Goal: Information Seeking & Learning: Learn about a topic

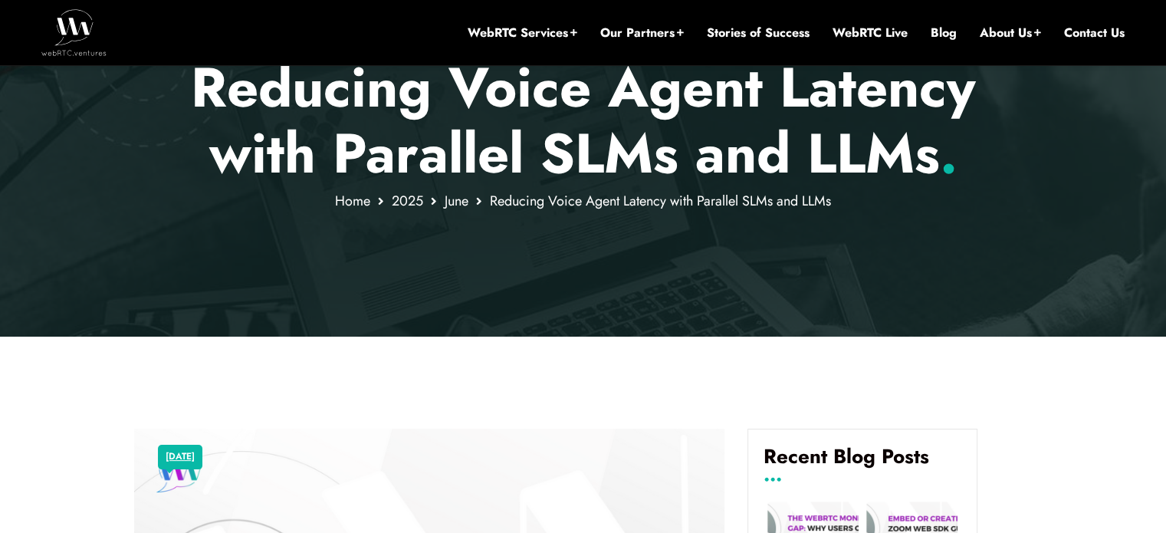
scroll to position [233, 0]
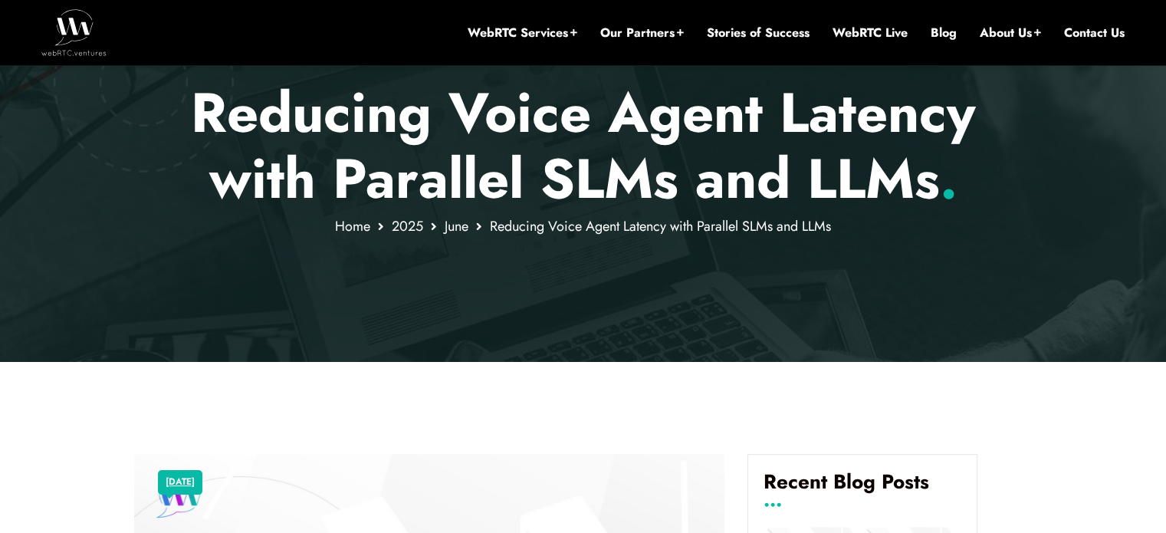
click at [301, 122] on p "Reducing Voice Agent Latency with Parallel SLMs and LLMs ." at bounding box center [583, 146] width 898 height 133
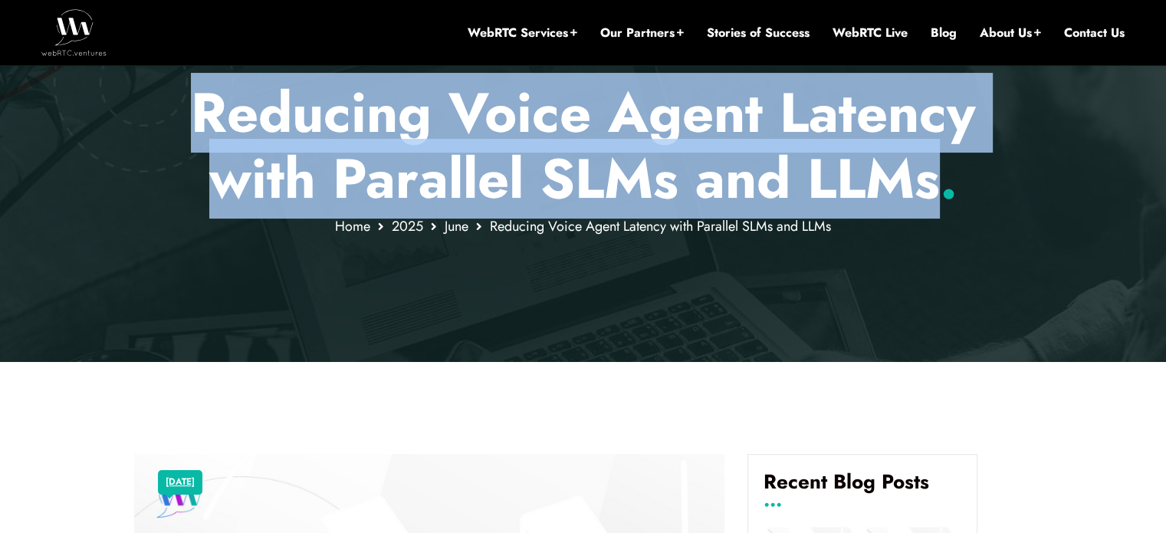
drag, startPoint x: 301, startPoint y: 122, endPoint x: 841, endPoint y: 169, distance: 541.9
click at [841, 169] on p "Reducing Voice Agent Latency with Parallel SLMs and LLMs ." at bounding box center [583, 146] width 898 height 133
copy p "Reducing Voice Agent Latency with Parallel SLMs and LLMs"
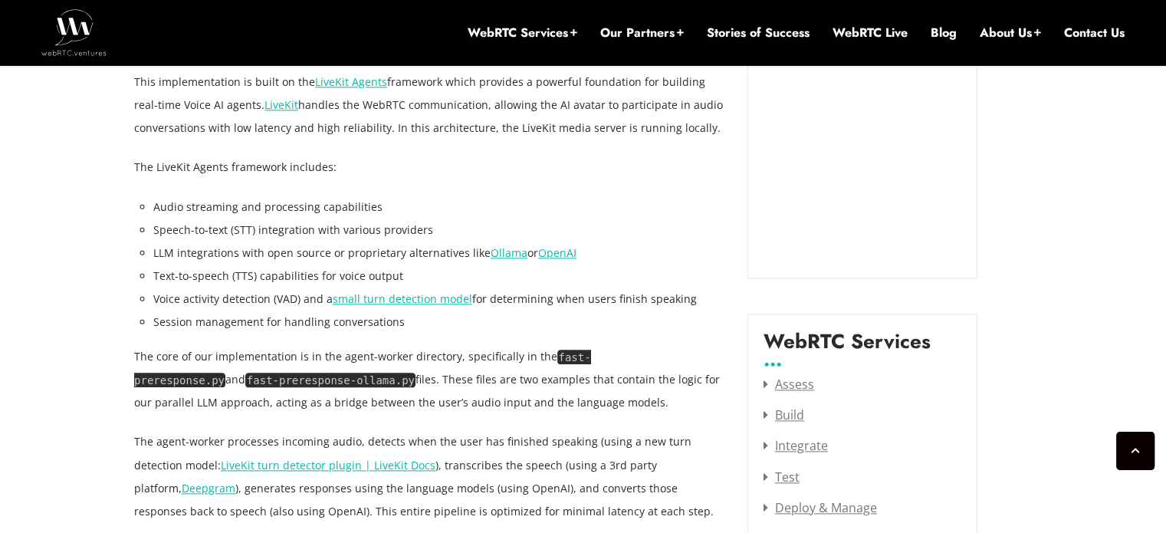
scroll to position [1773, 0]
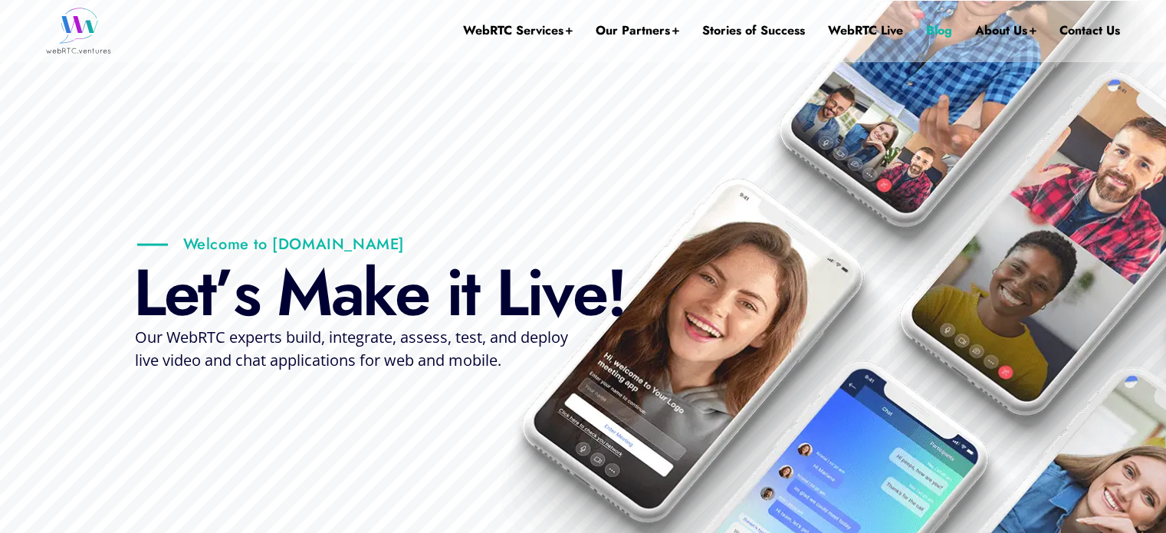
click at [947, 36] on link "Blog" at bounding box center [939, 30] width 26 height 61
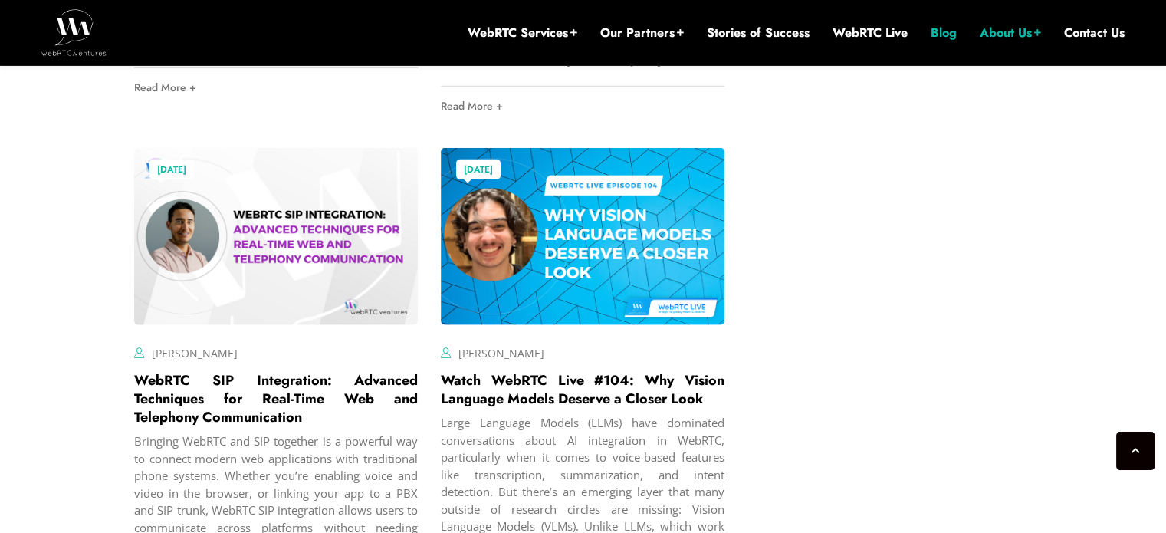
scroll to position [3874, 0]
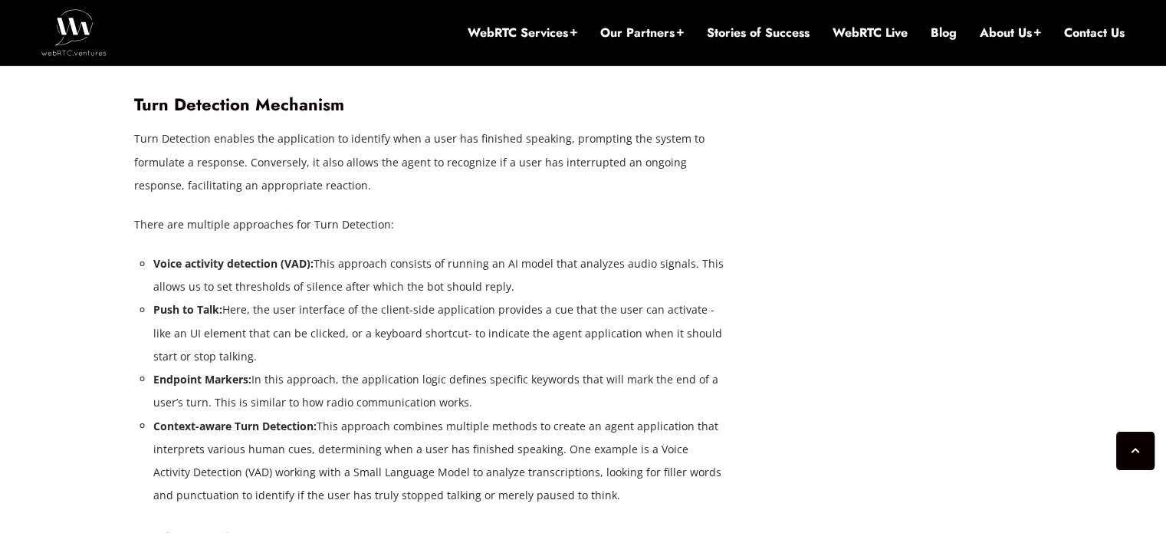
scroll to position [2602, 0]
click at [324, 423] on li "Context-aware Turn Detection: This approach combines multiple methods to create…" at bounding box center [438, 459] width 571 height 92
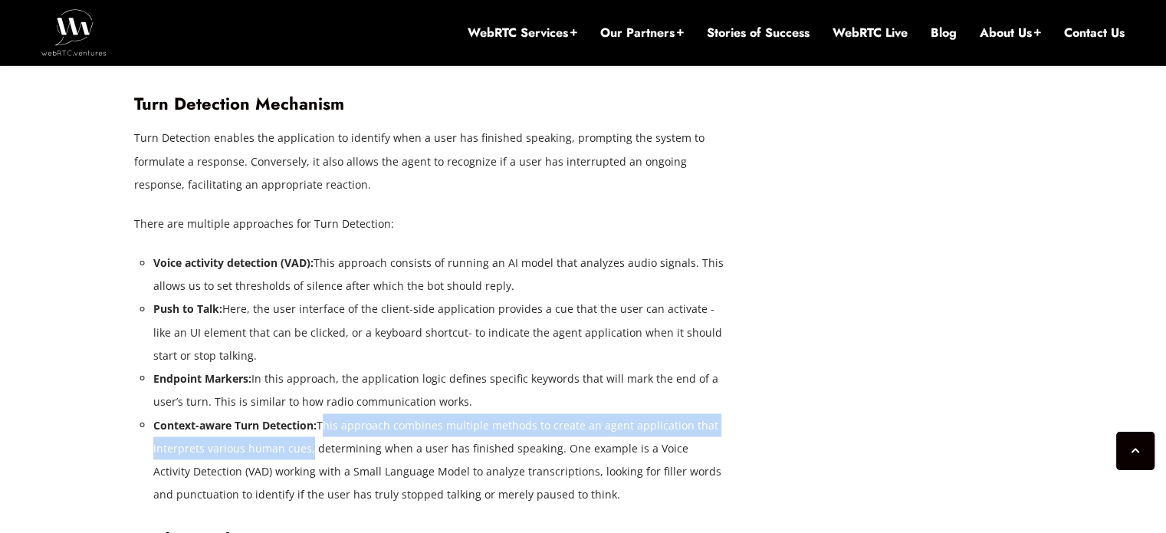
drag, startPoint x: 324, startPoint y: 423, endPoint x: 294, endPoint y: 453, distance: 43.4
click at [294, 453] on li "Context-aware Turn Detection: This approach combines multiple methods to create…" at bounding box center [438, 459] width 571 height 92
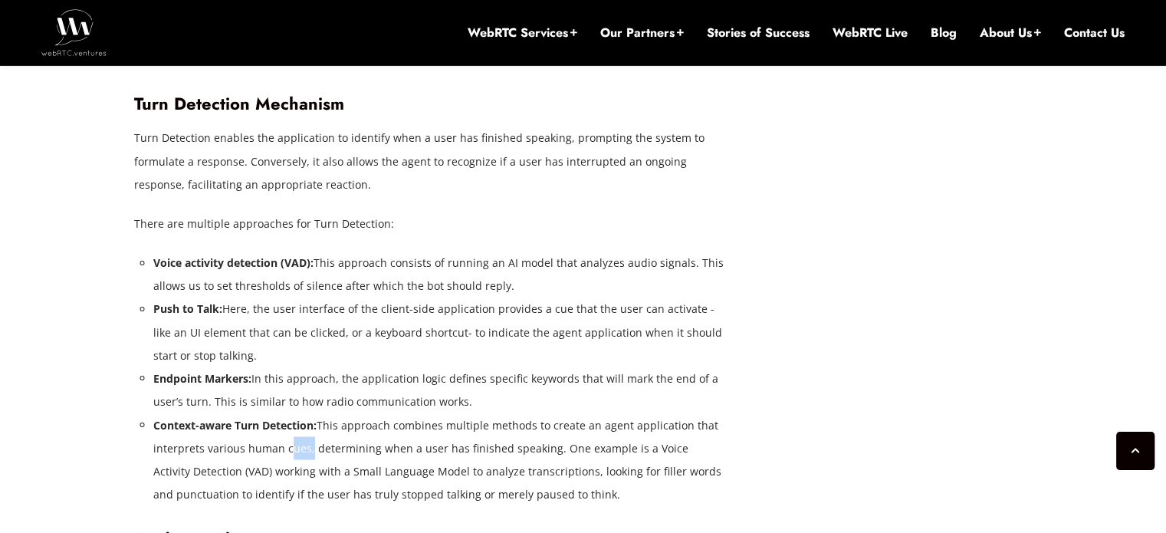
click at [294, 453] on li "Context-aware Turn Detection: This approach combines multiple methods to create…" at bounding box center [438, 459] width 571 height 92
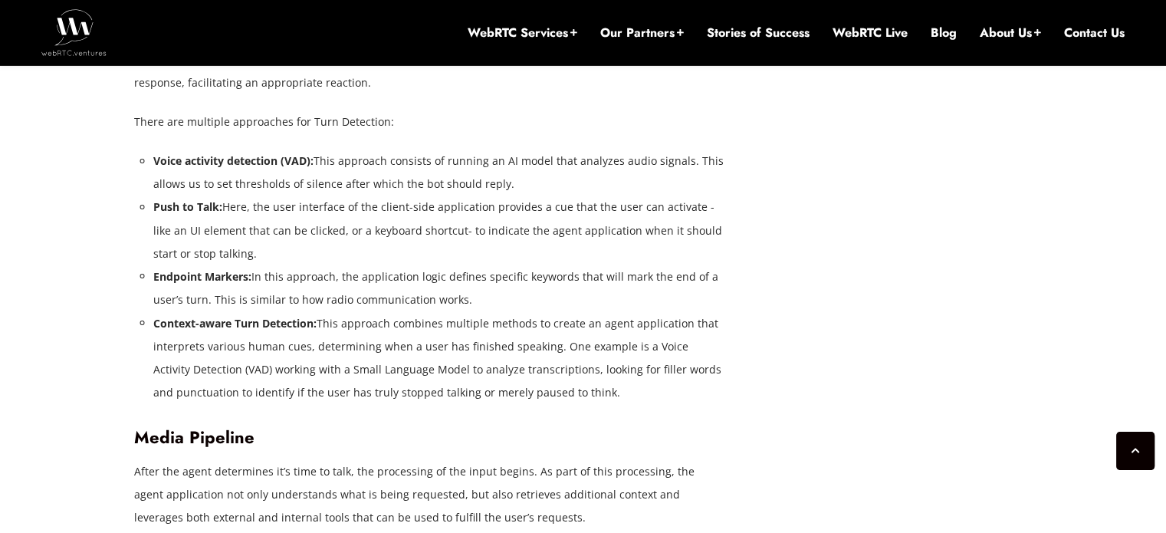
scroll to position [2705, 0]
click at [314, 349] on li "Context-aware Turn Detection: This approach combines multiple methods to create…" at bounding box center [438, 357] width 571 height 92
drag, startPoint x: 314, startPoint y: 349, endPoint x: 512, endPoint y: 355, distance: 198.0
click at [512, 355] on li "Context-aware Turn Detection: This approach combines multiple methods to create…" at bounding box center [438, 357] width 571 height 92
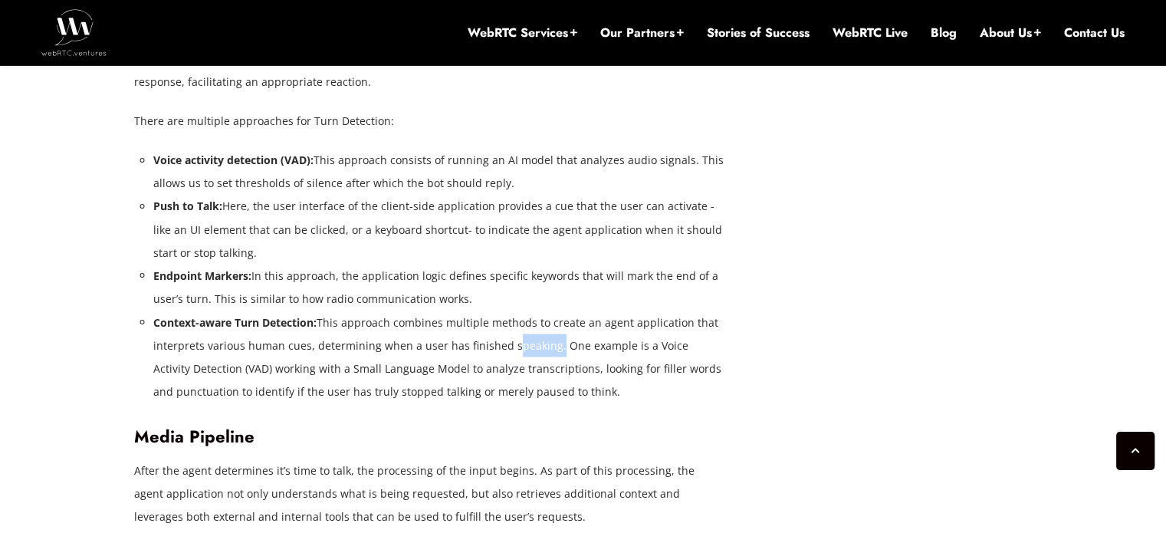
click at [512, 355] on li "Context-aware Turn Detection: This approach combines multiple methods to create…" at bounding box center [438, 357] width 571 height 92
click at [514, 355] on li "Context-aware Turn Detection: This approach combines multiple methods to create…" at bounding box center [438, 357] width 571 height 92
click at [515, 365] on li "Context-aware Turn Detection: This approach combines multiple methods to create…" at bounding box center [438, 357] width 571 height 92
drag, startPoint x: 515, startPoint y: 365, endPoint x: 463, endPoint y: 362, distance: 51.5
click at [463, 362] on li "Context-aware Turn Detection: This approach combines multiple methods to create…" at bounding box center [438, 357] width 571 height 92
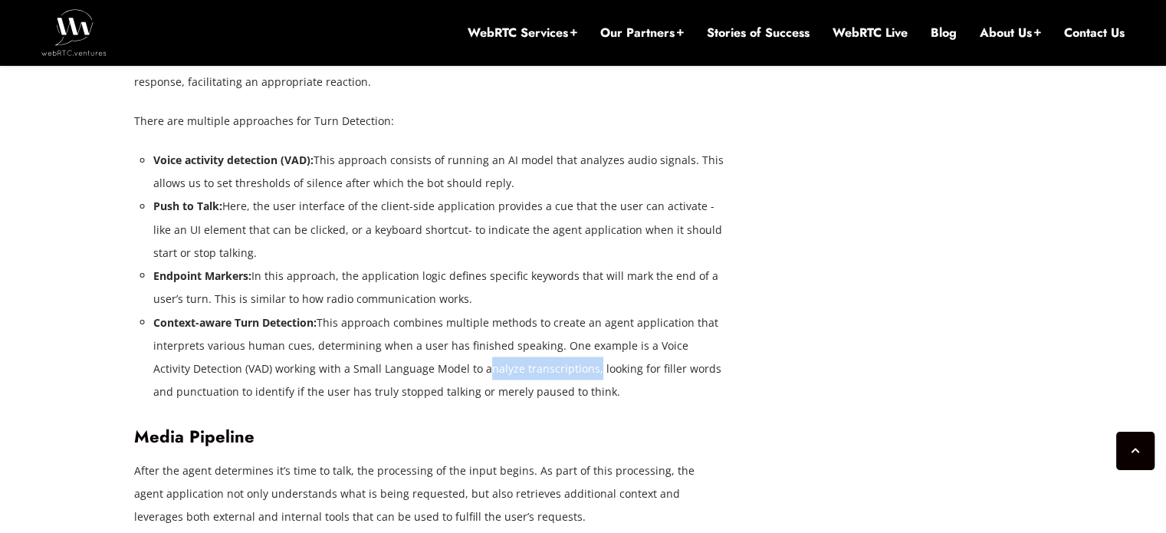
click at [463, 362] on li "Context-aware Turn Detection: This approach combines multiple methods to create…" at bounding box center [438, 357] width 571 height 92
drag, startPoint x: 463, startPoint y: 362, endPoint x: 493, endPoint y: 362, distance: 29.9
click at [493, 362] on li "Context-aware Turn Detection: This approach combines multiple methods to create…" at bounding box center [438, 357] width 571 height 92
click at [494, 362] on li "Context-aware Turn Detection: This approach combines multiple methods to create…" at bounding box center [438, 357] width 571 height 92
drag, startPoint x: 494, startPoint y: 362, endPoint x: 467, endPoint y: 362, distance: 26.8
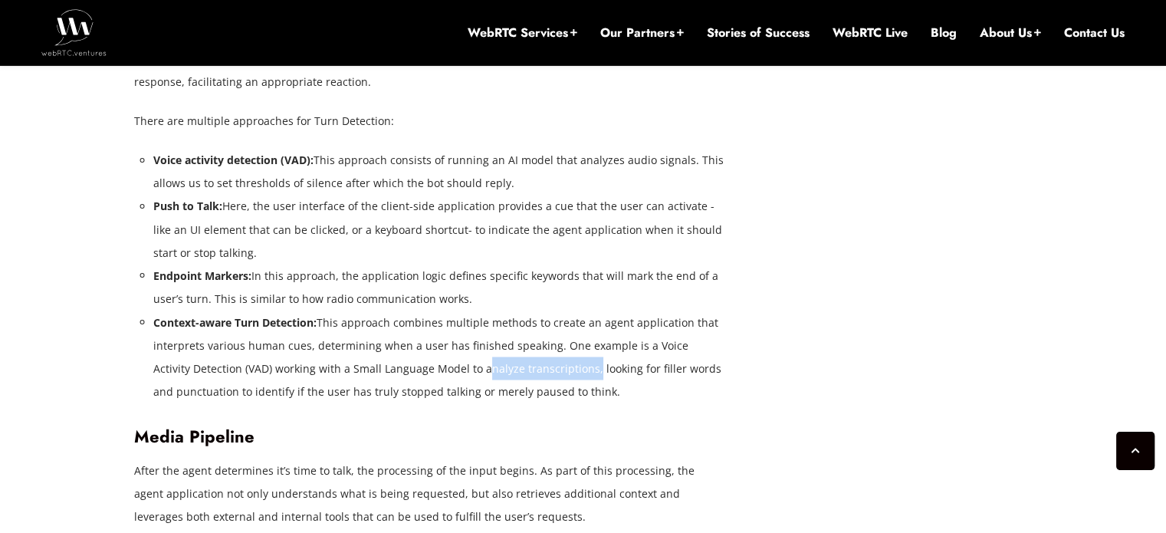
click at [469, 362] on li "Context-aware Turn Detection: This approach combines multiple methods to create…" at bounding box center [438, 357] width 571 height 92
click at [467, 362] on li "Context-aware Turn Detection: This approach combines multiple methods to create…" at bounding box center [438, 357] width 571 height 92
click at [465, 362] on li "Context-aware Turn Detection: This approach combines multiple methods to create…" at bounding box center [438, 357] width 571 height 92
drag, startPoint x: 465, startPoint y: 362, endPoint x: 498, endPoint y: 362, distance: 33.0
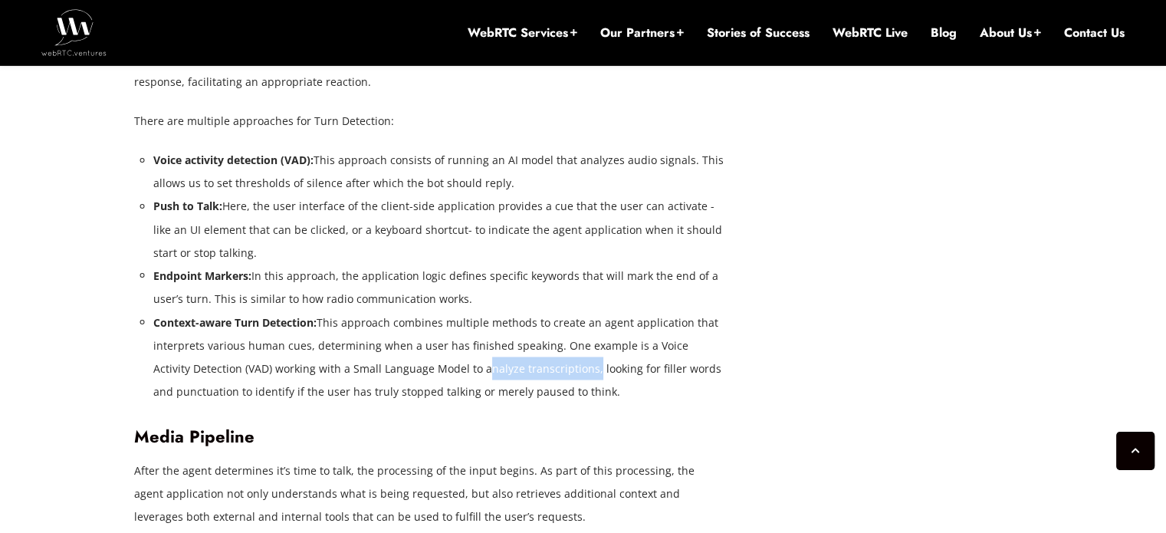
click at [498, 362] on li "Context-aware Turn Detection: This approach combines multiple methods to create…" at bounding box center [438, 357] width 571 height 92
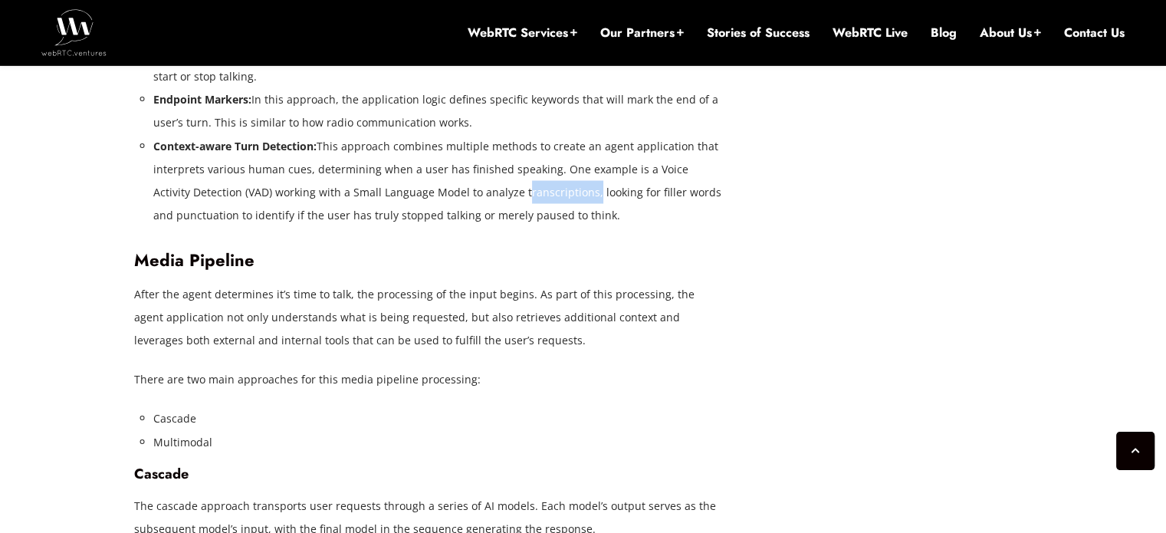
scroll to position [2884, 0]
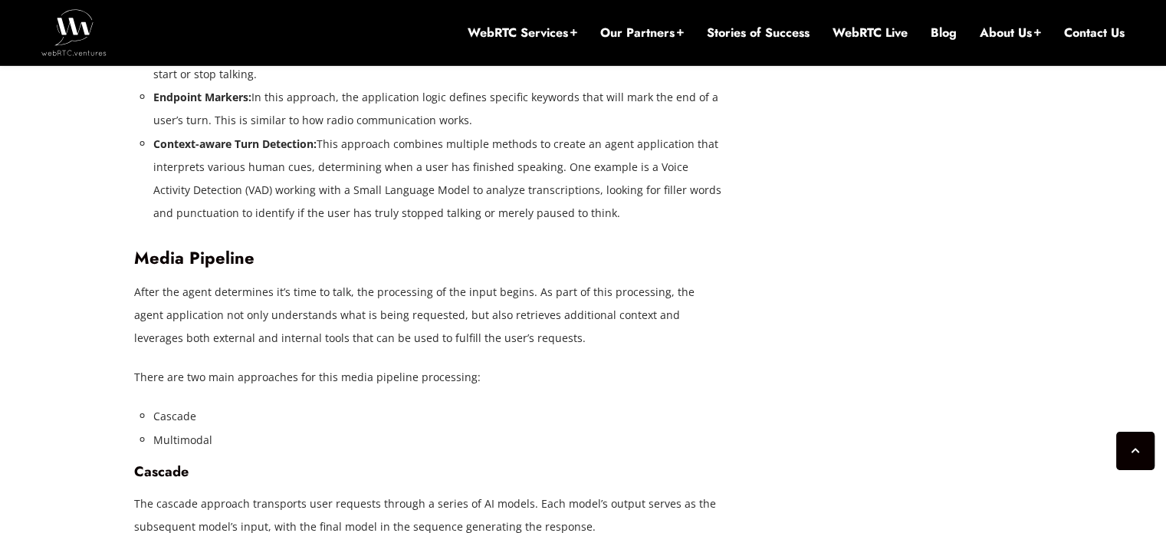
click at [314, 301] on p "After the agent determines it’s time to talk, the processing of the input begin…" at bounding box center [429, 314] width 591 height 69
drag, startPoint x: 314, startPoint y: 301, endPoint x: 535, endPoint y: 297, distance: 221.7
click at [535, 297] on p "After the agent determines it’s time to talk, the processing of the input begin…" at bounding box center [429, 314] width 591 height 69
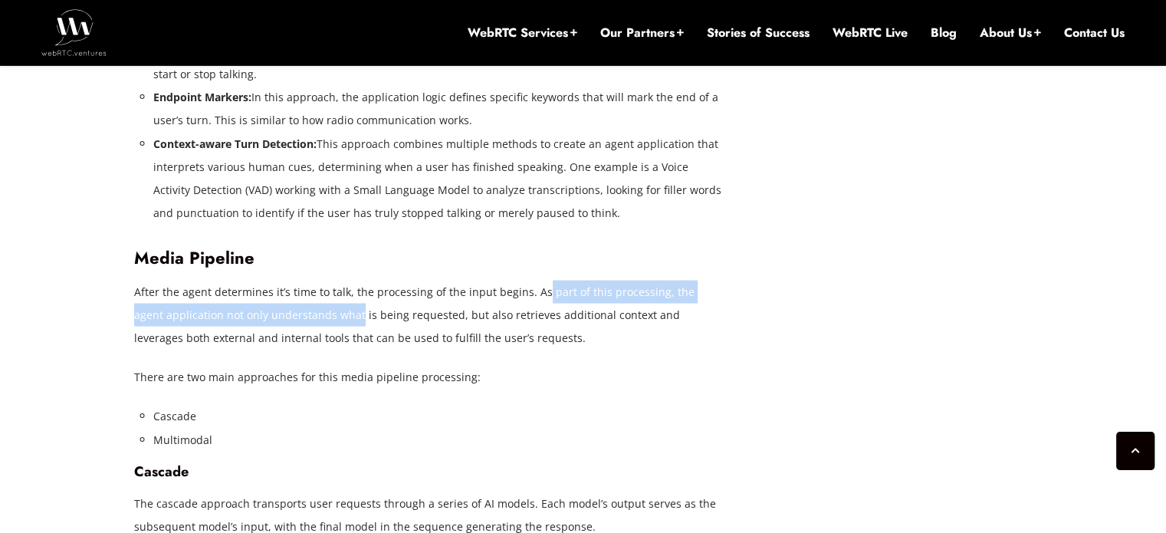
drag, startPoint x: 535, startPoint y: 297, endPoint x: 312, endPoint y: 318, distance: 224.2
click at [312, 318] on p "After the agent determines it’s time to talk, the processing of the input begin…" at bounding box center [429, 314] width 591 height 69
click at [392, 319] on p "After the agent determines it’s time to talk, the processing of the input begin…" at bounding box center [429, 314] width 591 height 69
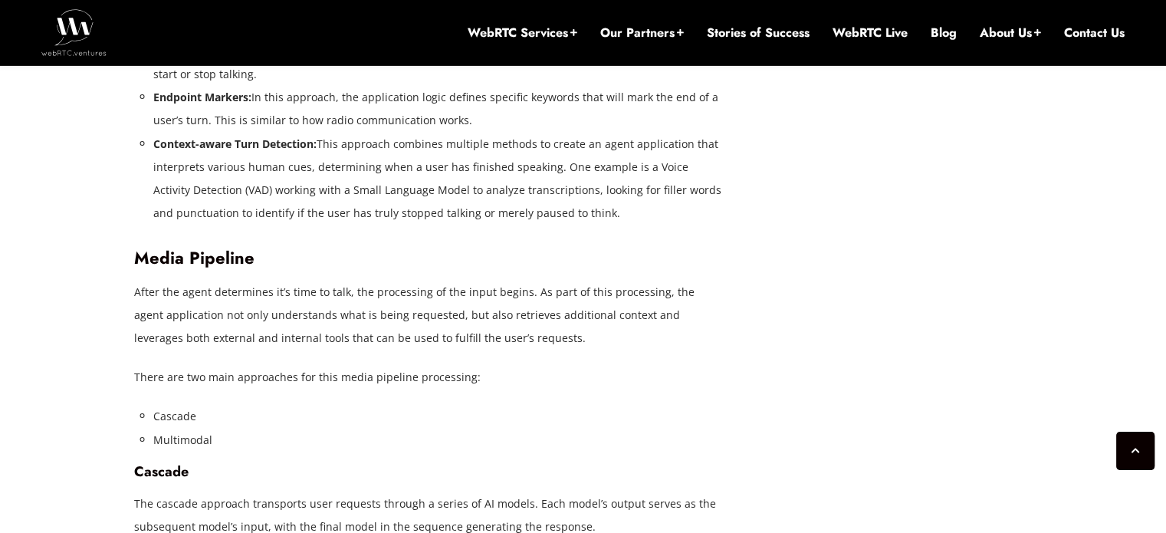
click at [427, 319] on p "After the agent determines it’s time to talk, the processing of the input begin…" at bounding box center [429, 314] width 591 height 69
drag, startPoint x: 427, startPoint y: 319, endPoint x: 568, endPoint y: 315, distance: 140.4
click at [568, 315] on p "After the agent determines it’s time to talk, the processing of the input begin…" at bounding box center [429, 314] width 591 height 69
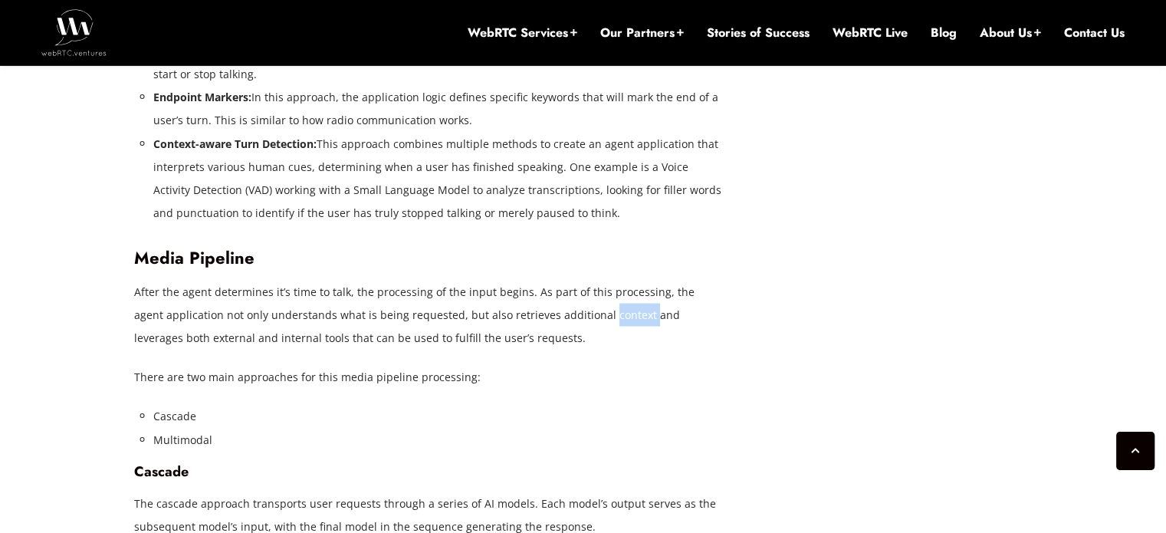
click at [568, 315] on p "After the agent determines it’s time to talk, the processing of the input begin…" at bounding box center [429, 314] width 591 height 69
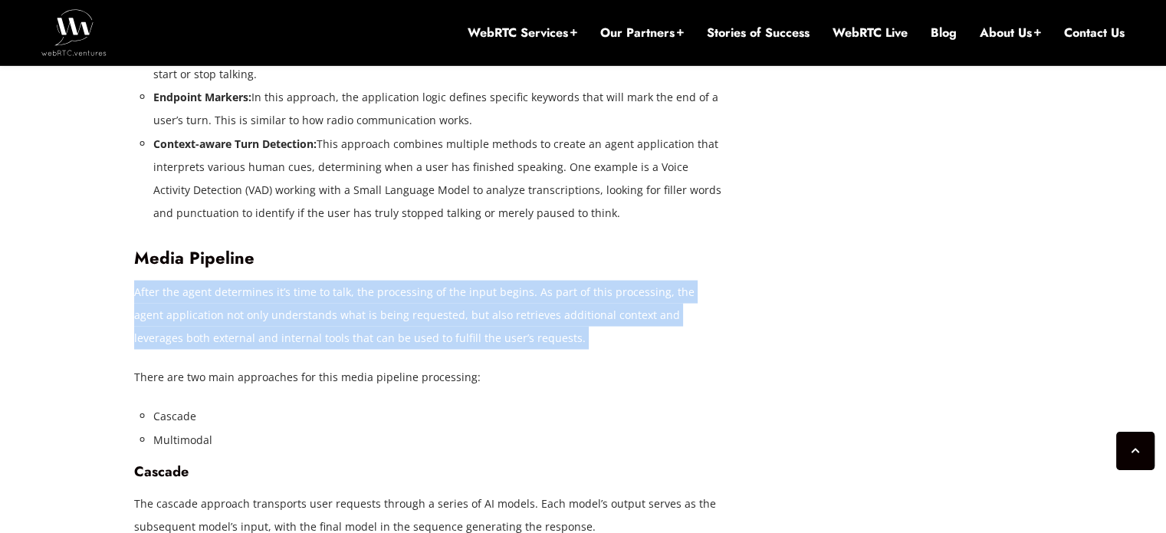
click at [568, 315] on p "After the agent determines it’s time to talk, the processing of the input begin…" at bounding box center [429, 314] width 591 height 69
click at [569, 315] on p "After the agent determines it’s time to talk, the processing of the input begin…" at bounding box center [429, 314] width 591 height 69
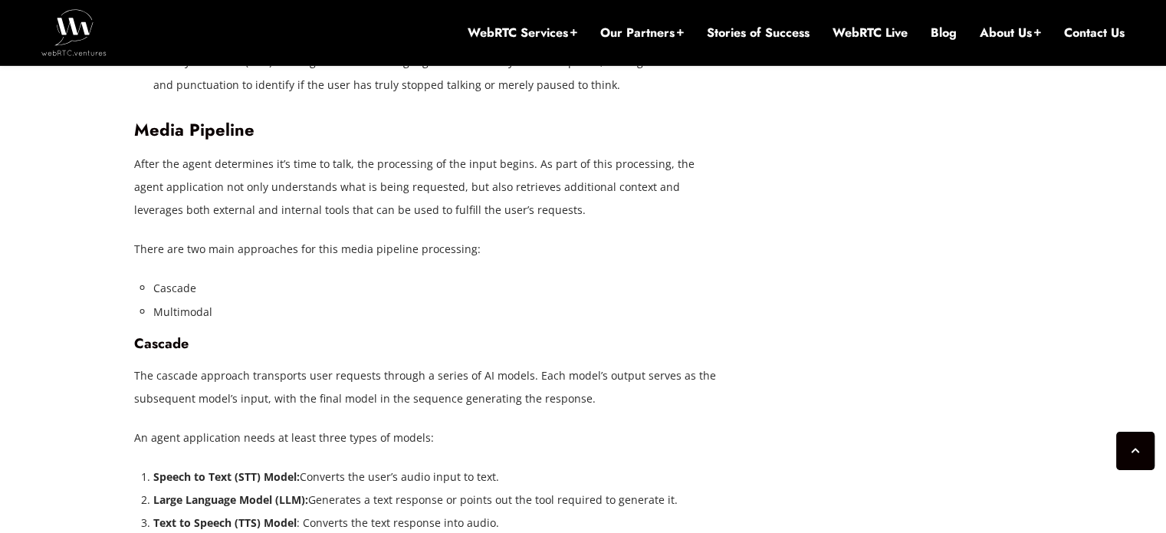
scroll to position [3012, 0]
click at [341, 377] on p "The cascade approach transports user requests through a series of AI models. Ea…" at bounding box center [429, 387] width 591 height 46
drag, startPoint x: 341, startPoint y: 377, endPoint x: 512, endPoint y: 373, distance: 170.3
click at [512, 373] on p "The cascade approach transports user requests through a series of AI models. Ea…" at bounding box center [429, 387] width 591 height 46
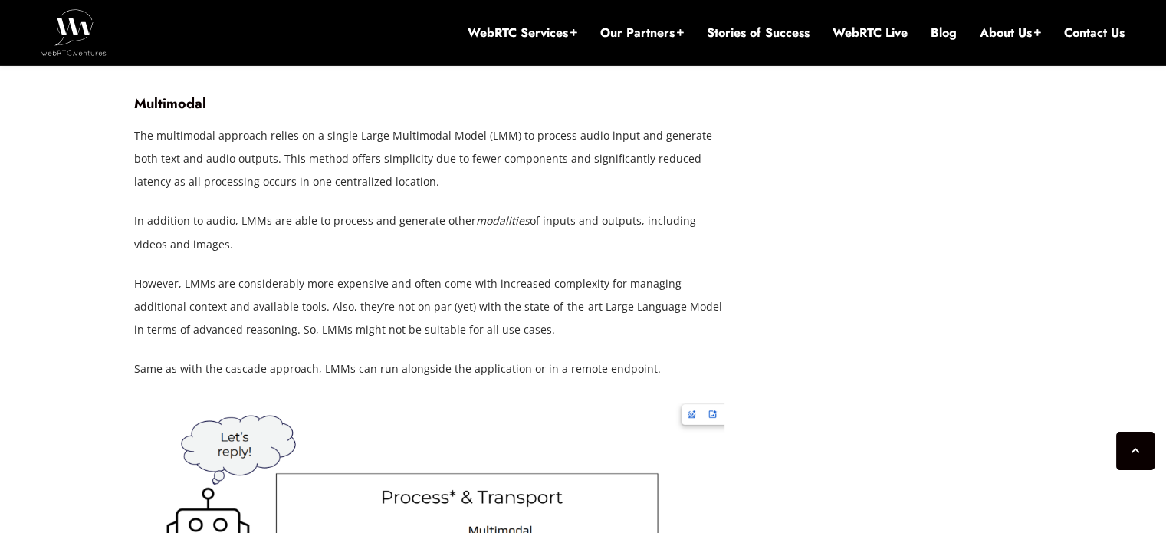
scroll to position [3893, 0]
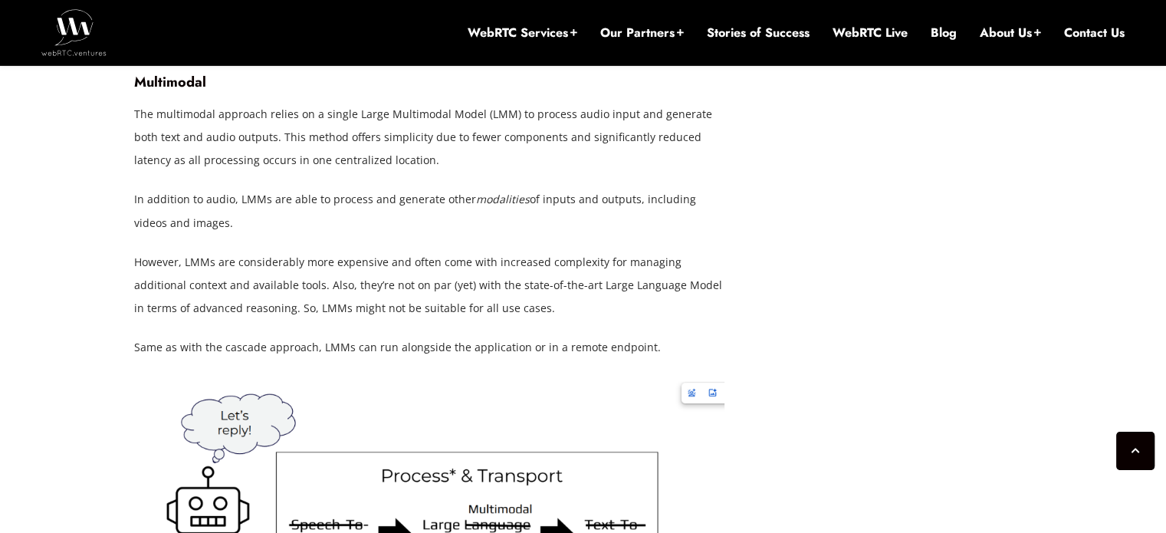
click at [285, 265] on p "However, LMMs are considerably more expensive and often come with increased com…" at bounding box center [429, 285] width 591 height 69
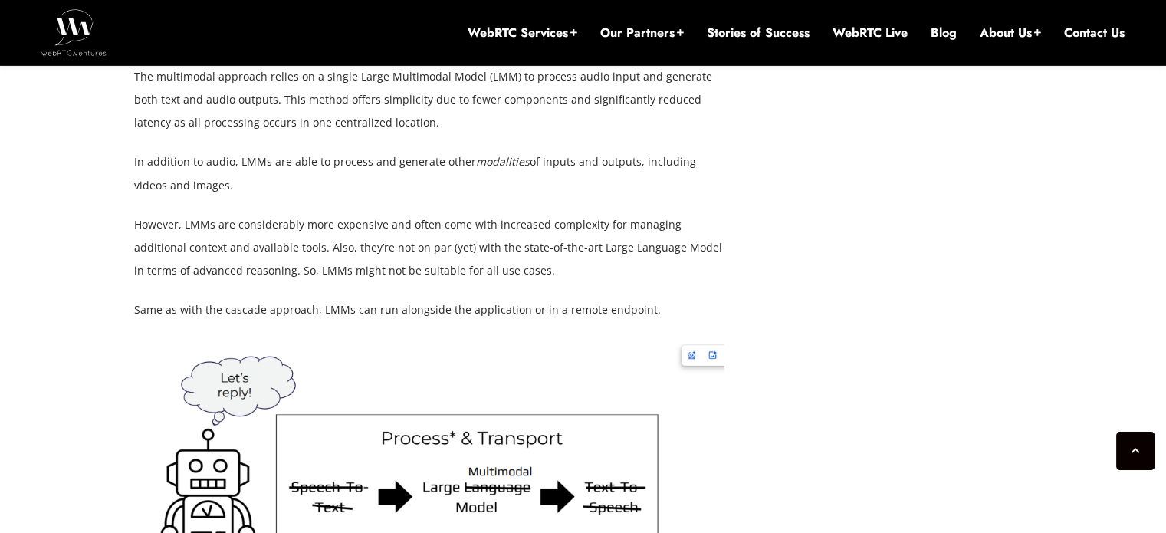
scroll to position [3933, 0]
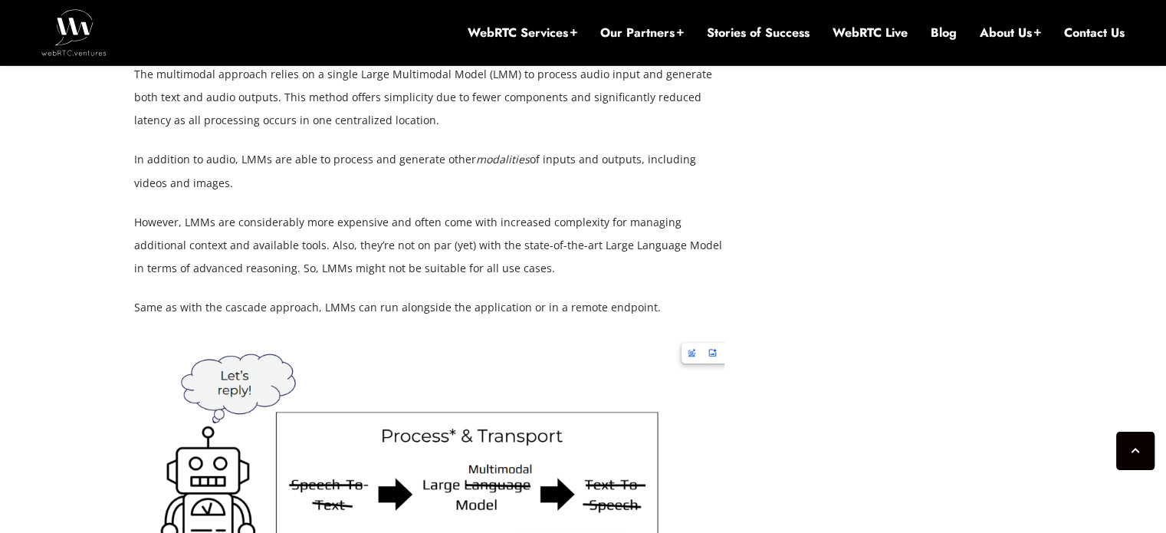
click at [242, 245] on p "However, LMMs are considerably more expensive and often come with increased com…" at bounding box center [429, 245] width 591 height 69
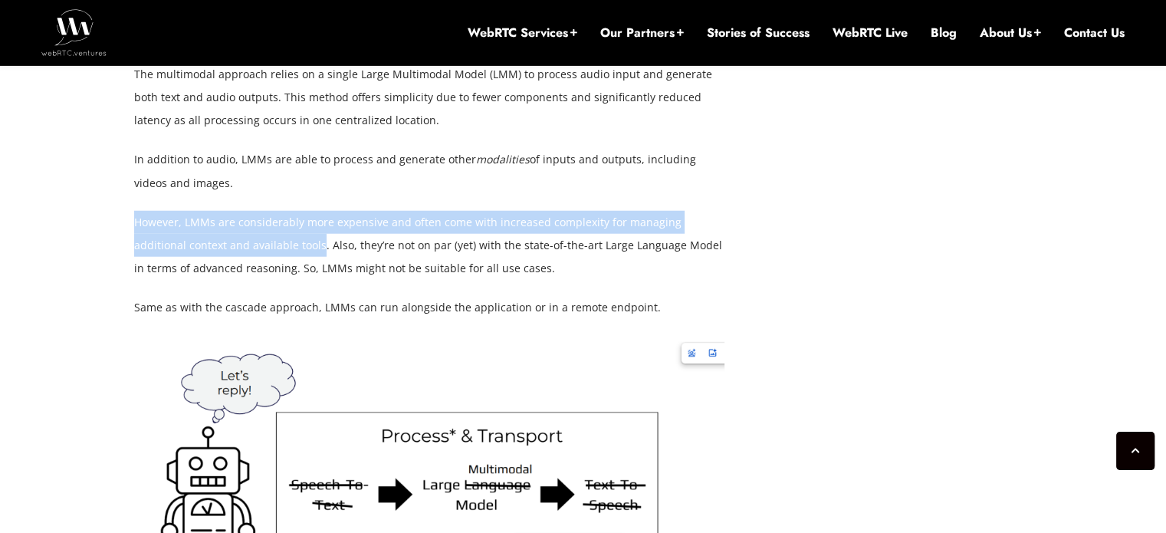
drag, startPoint x: 242, startPoint y: 245, endPoint x: 160, endPoint y: 220, distance: 85.7
click at [160, 220] on p "However, LMMs are considerably more expensive and often come with increased com…" at bounding box center [429, 245] width 591 height 69
drag, startPoint x: 160, startPoint y: 220, endPoint x: 251, endPoint y: 238, distance: 92.2
click at [251, 238] on p "However, LMMs are considerably more expensive and often come with increased com…" at bounding box center [429, 245] width 591 height 69
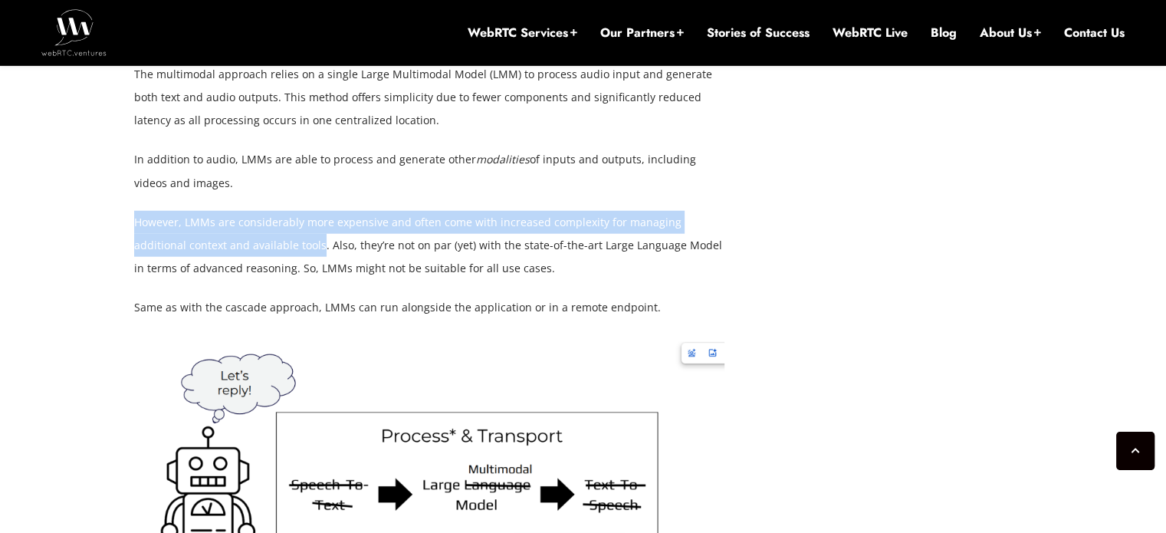
click at [251, 238] on p "However, LMMs are considerably more expensive and often come with increased com…" at bounding box center [429, 245] width 591 height 69
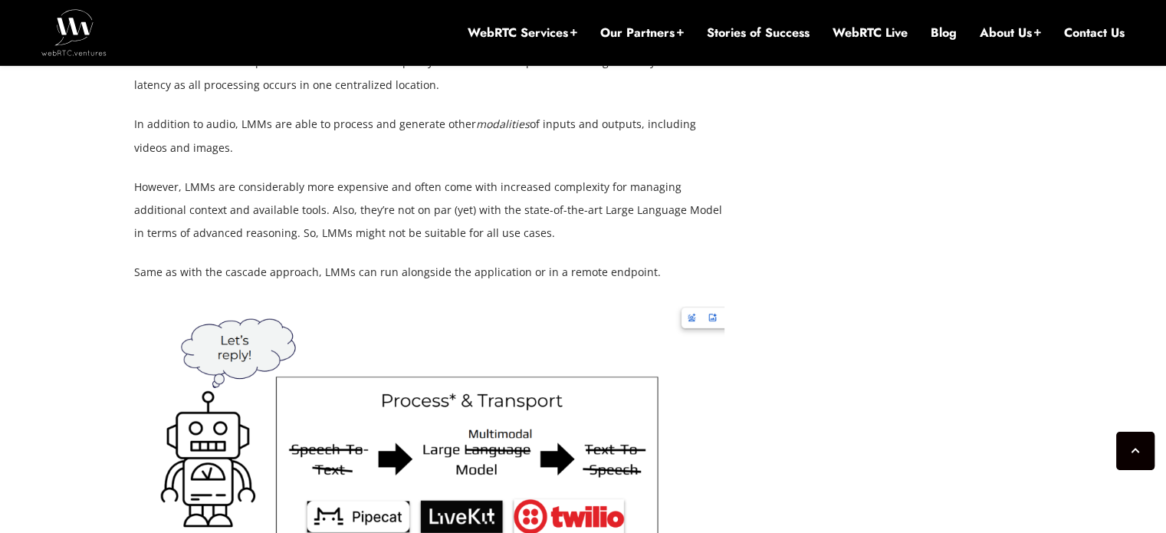
scroll to position [3984, 0]
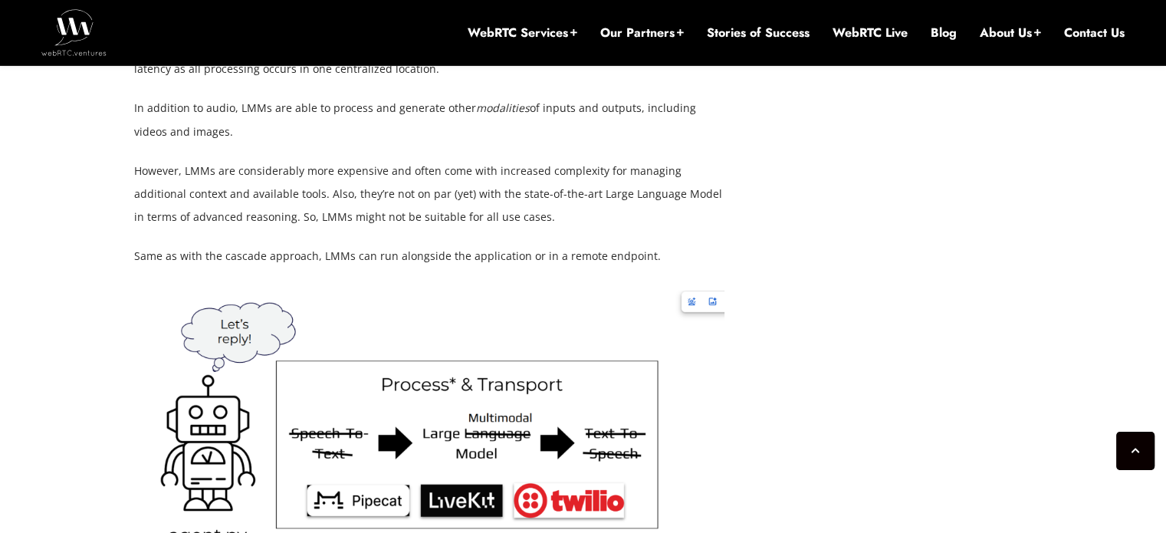
click at [170, 190] on p "However, LMMs are considerably more expensive and often come with increased com…" at bounding box center [429, 194] width 591 height 69
drag, startPoint x: 170, startPoint y: 190, endPoint x: 271, endPoint y: 202, distance: 101.1
click at [271, 202] on p "However, LMMs are considerably more expensive and often come with increased com…" at bounding box center [429, 194] width 591 height 69
click at [282, 196] on p "However, LMMs are considerably more expensive and often come with increased com…" at bounding box center [429, 194] width 591 height 69
drag, startPoint x: 282, startPoint y: 196, endPoint x: 390, endPoint y: 192, distance: 108.2
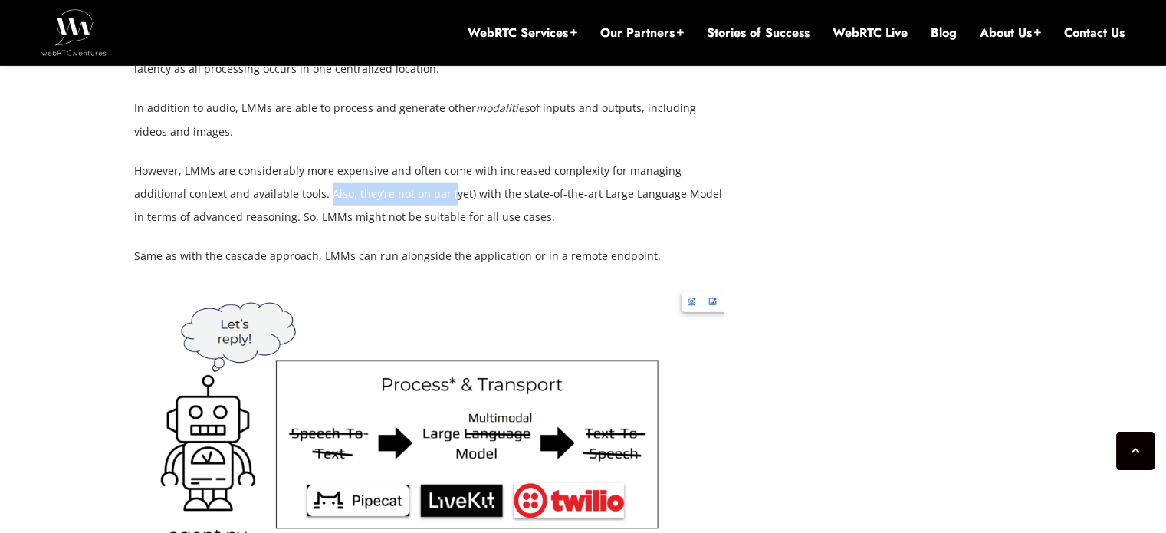
click at [390, 192] on p "However, LMMs are considerably more expensive and often come with increased com…" at bounding box center [429, 194] width 591 height 69
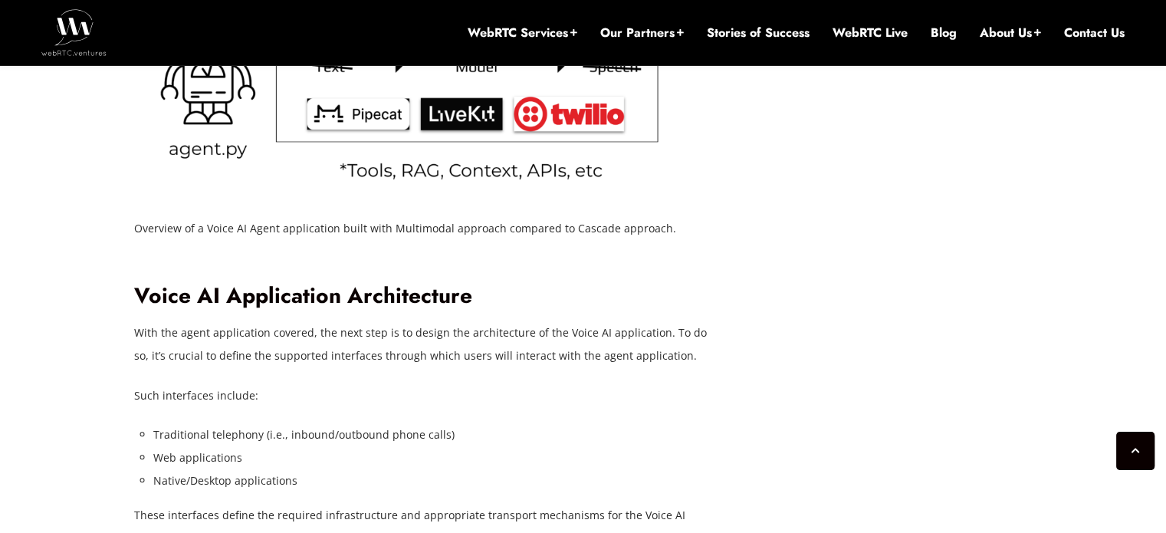
scroll to position [4374, 0]
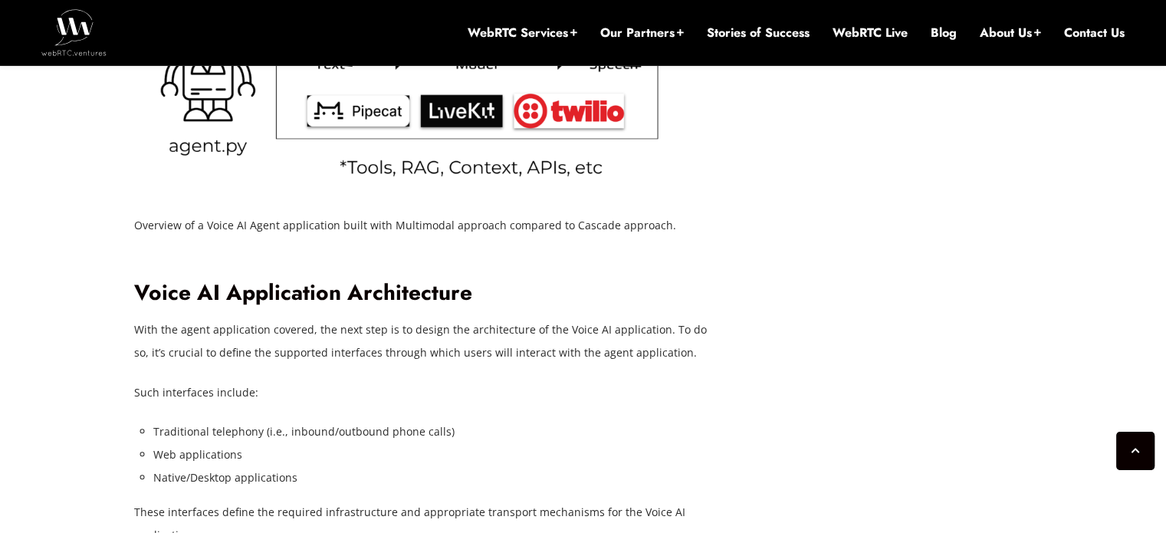
click at [249, 301] on h2 "Voice AI Application Architecture" at bounding box center [429, 293] width 591 height 27
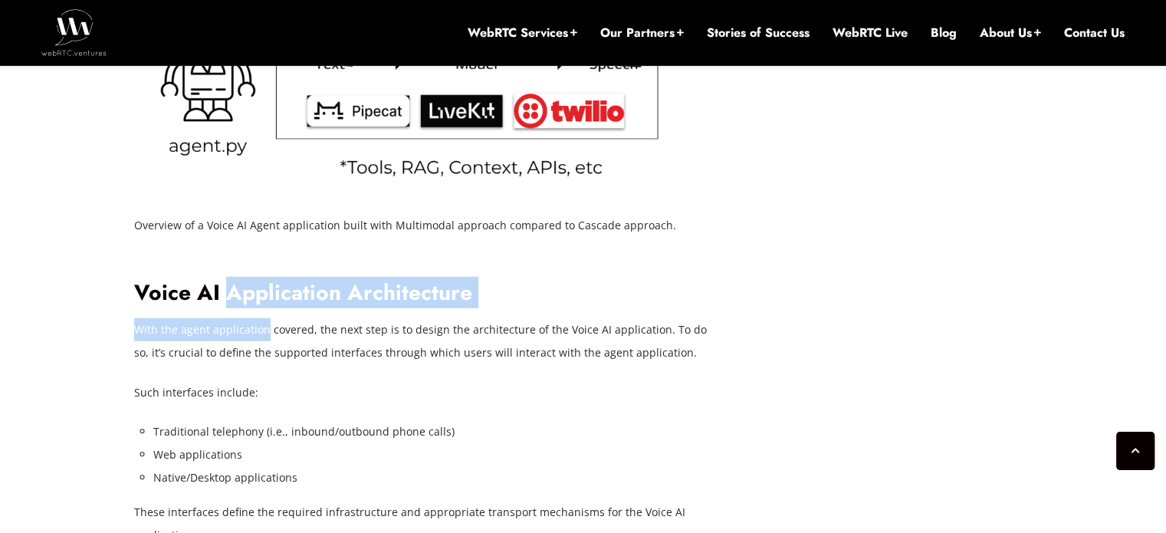
drag, startPoint x: 249, startPoint y: 301, endPoint x: 244, endPoint y: 341, distance: 39.5
click at [244, 341] on p "With the agent application covered, the next step is to design the architecture…" at bounding box center [429, 341] width 591 height 46
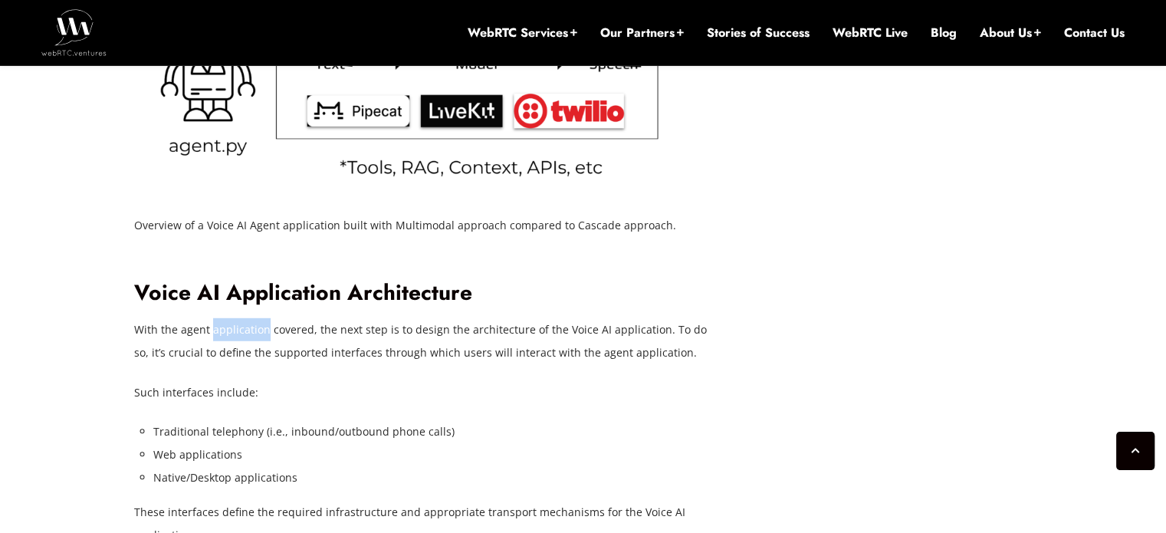
drag, startPoint x: 244, startPoint y: 341, endPoint x: 233, endPoint y: 329, distance: 15.7
click at [233, 329] on p "With the agent application covered, the next step is to design the architecture…" at bounding box center [429, 341] width 591 height 46
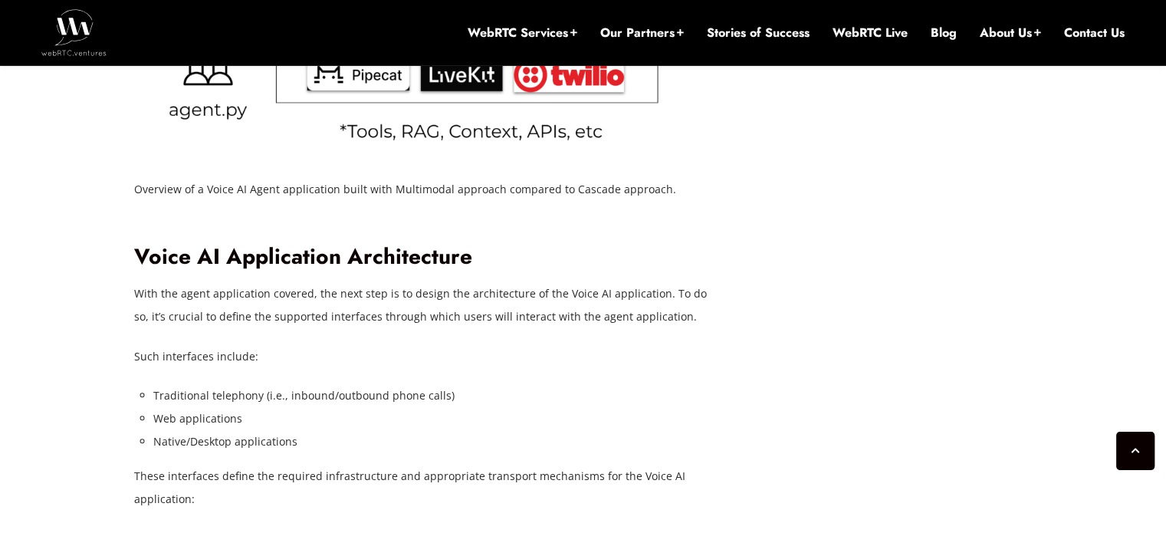
scroll to position [4411, 0]
click at [222, 302] on p "With the agent application covered, the next step is to design the architecture…" at bounding box center [429, 304] width 591 height 46
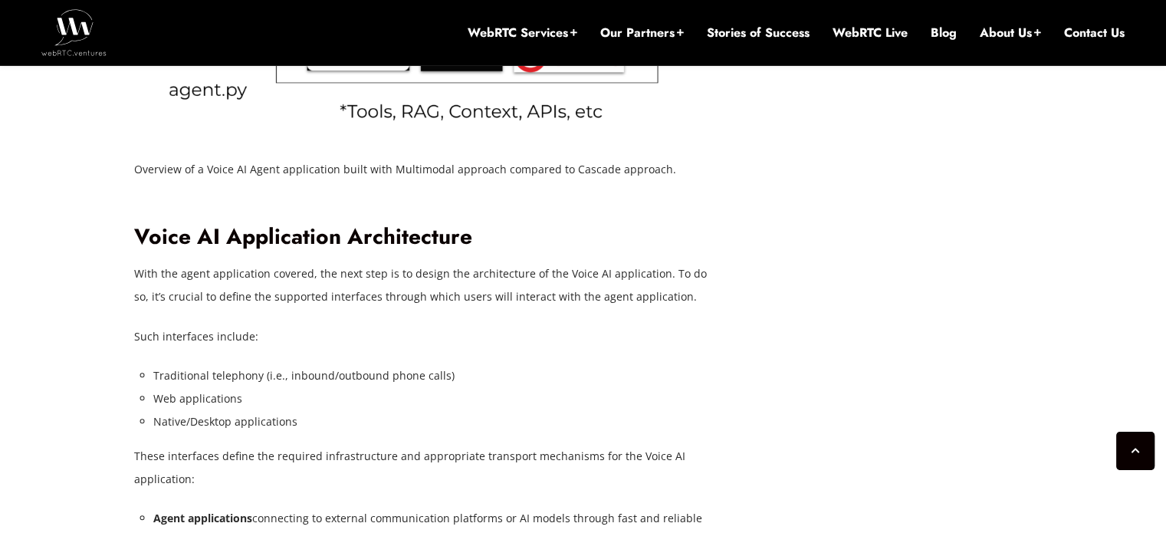
click at [189, 285] on p "With the agent application covered, the next step is to design the architecture…" at bounding box center [429, 285] width 591 height 46
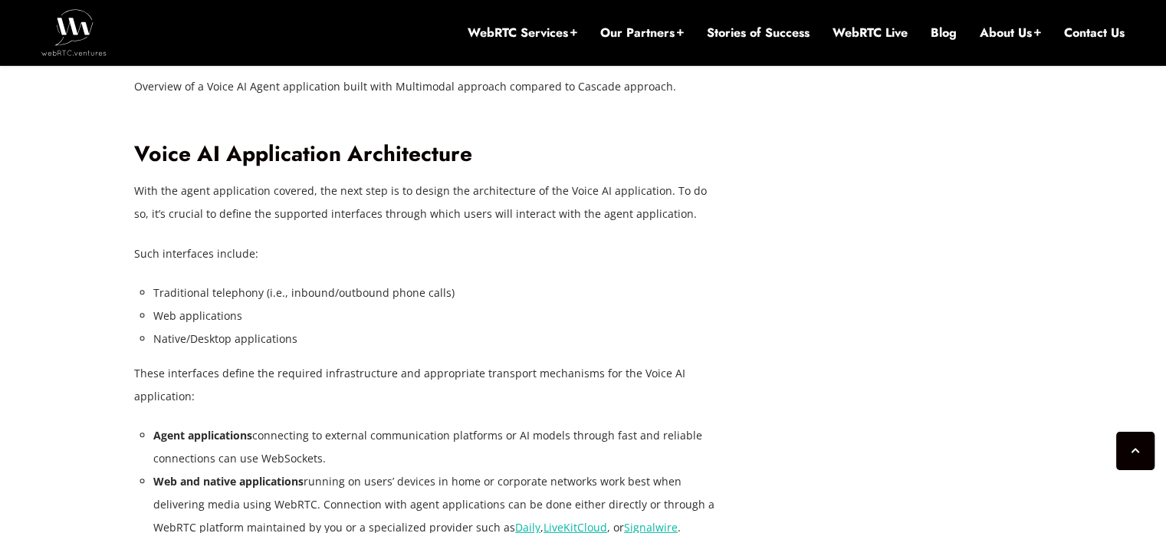
scroll to position [4525, 0]
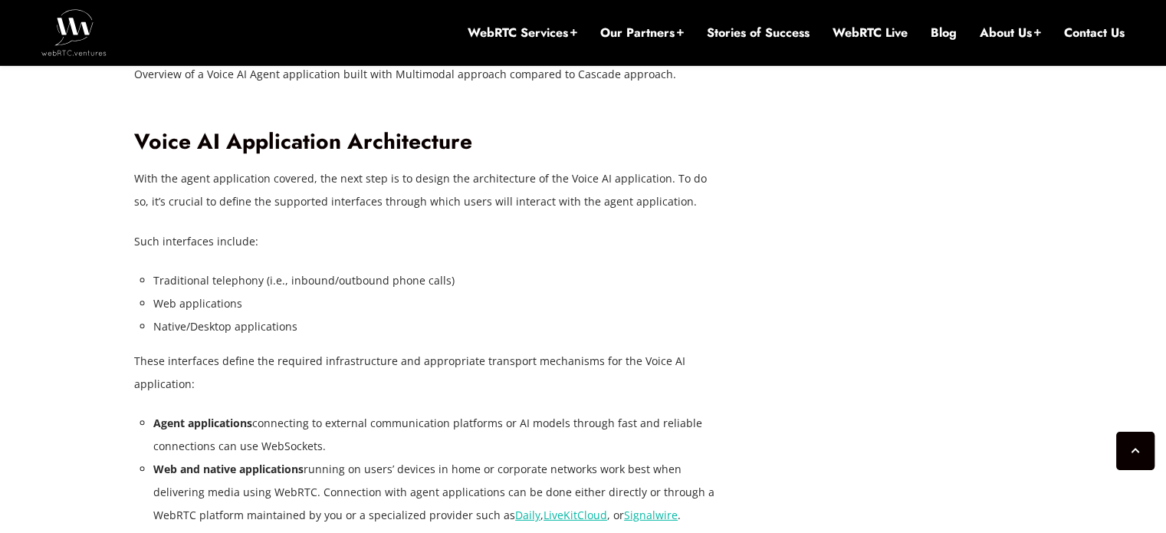
click at [173, 278] on li "Traditional telephony (i.e., inbound/outbound phone calls)" at bounding box center [438, 280] width 571 height 23
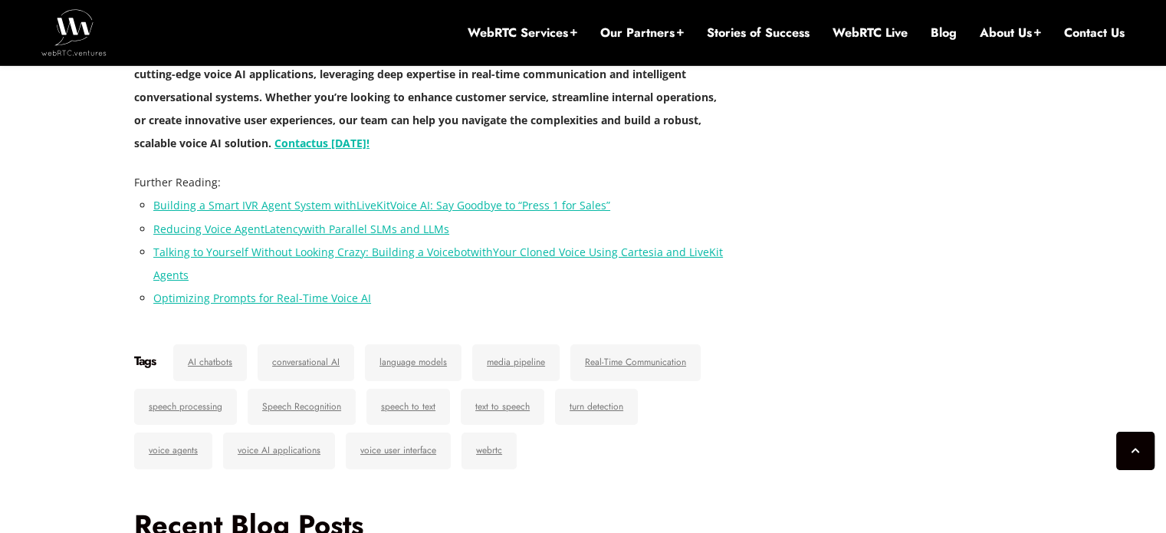
scroll to position [5635, 0]
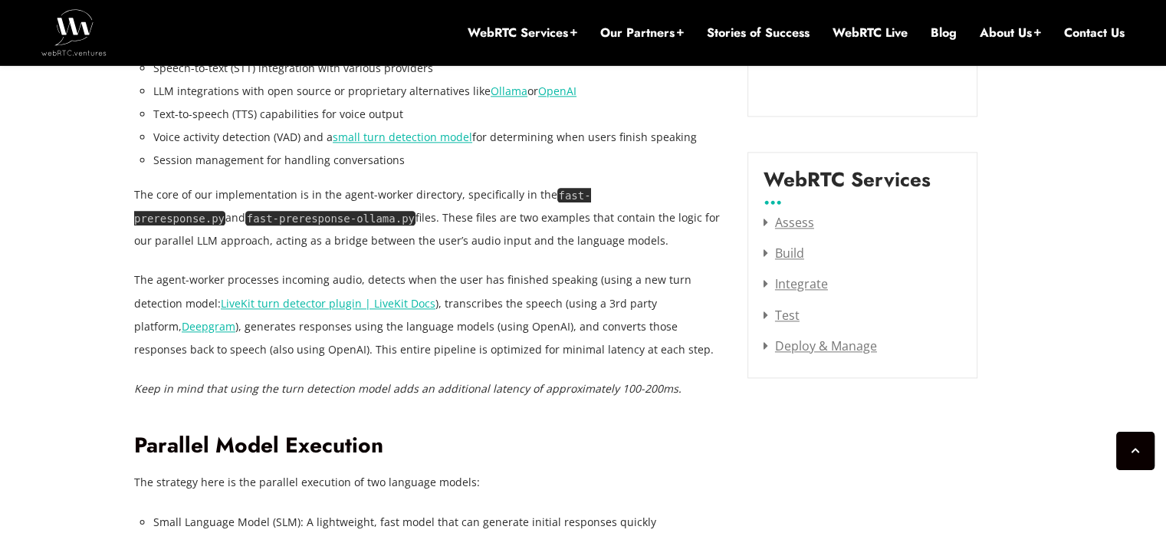
scroll to position [1943, 0]
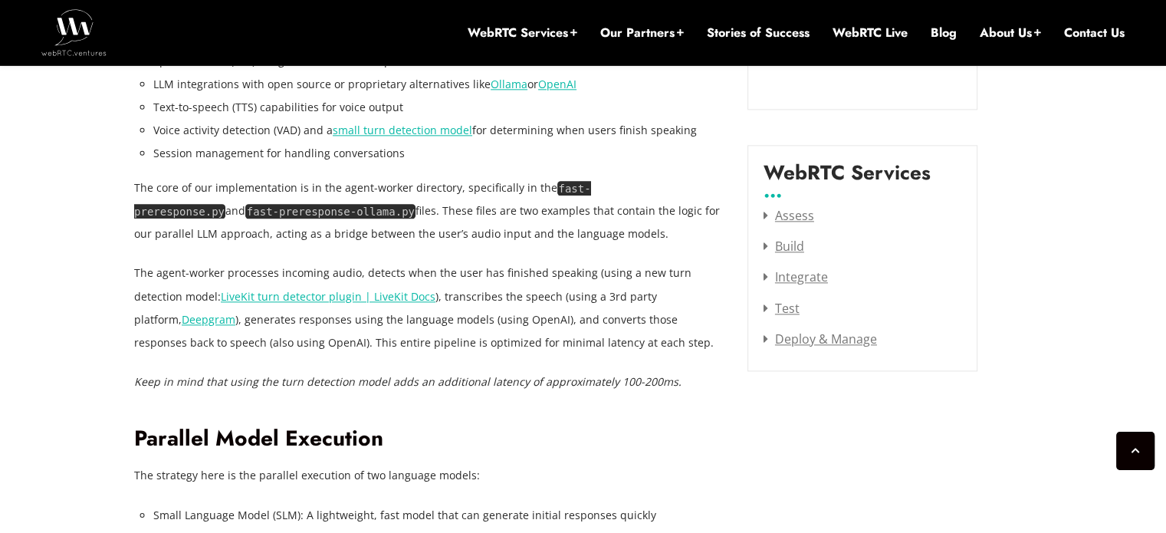
click at [138, 185] on p "The core of our implementation is in the agent-worker directory, specifically i…" at bounding box center [429, 210] width 591 height 69
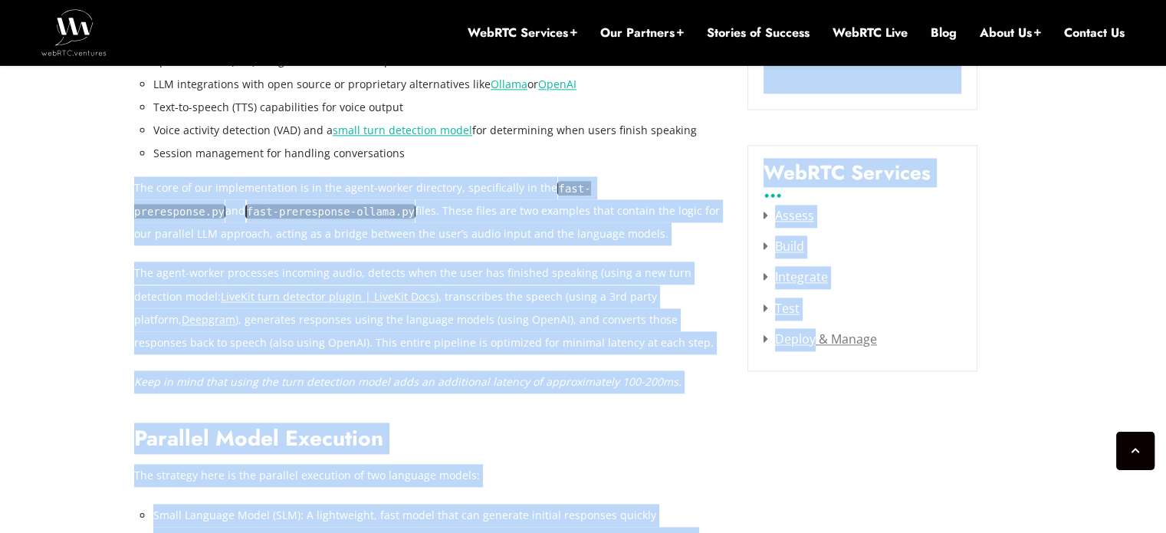
drag, startPoint x: 138, startPoint y: 185, endPoint x: 770, endPoint y: 354, distance: 654.3
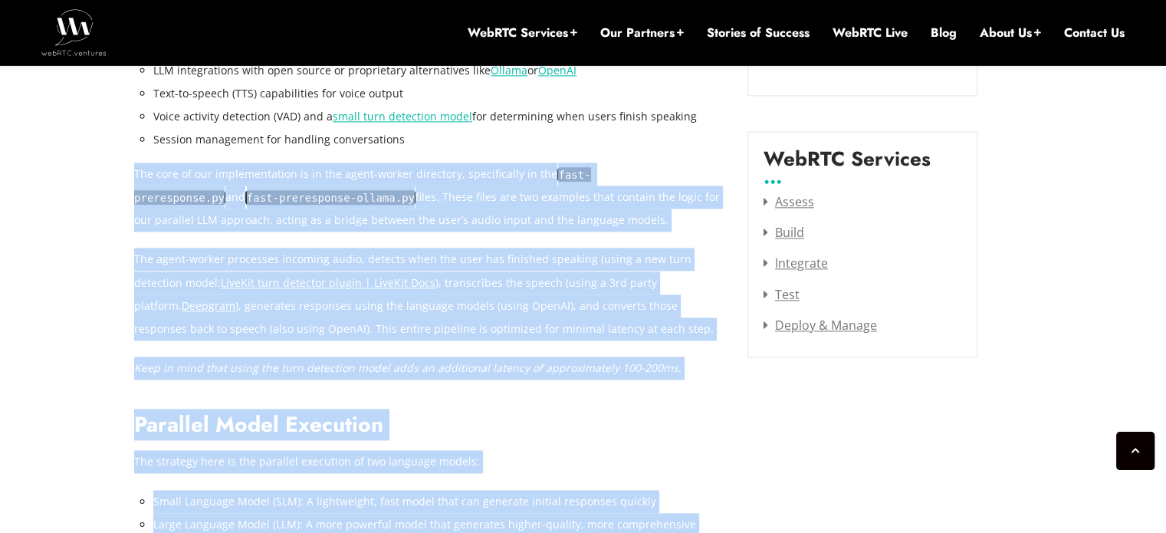
scroll to position [1956, 0]
click at [142, 171] on p "The core of our implementation is in the agent-worker directory, specifically i…" at bounding box center [429, 197] width 591 height 69
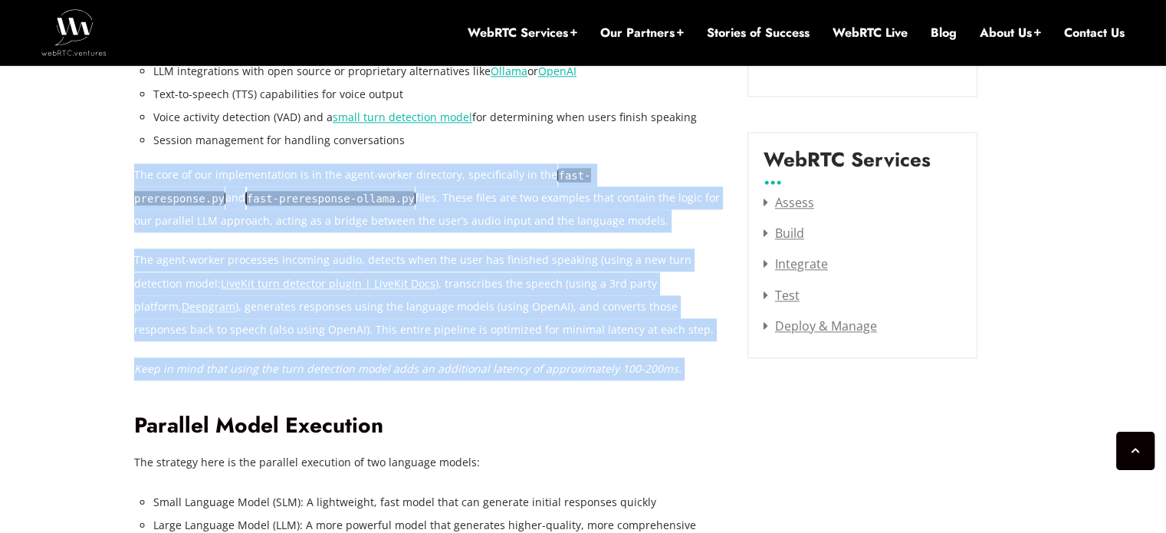
drag, startPoint x: 142, startPoint y: 171, endPoint x: 716, endPoint y: 347, distance: 599.9
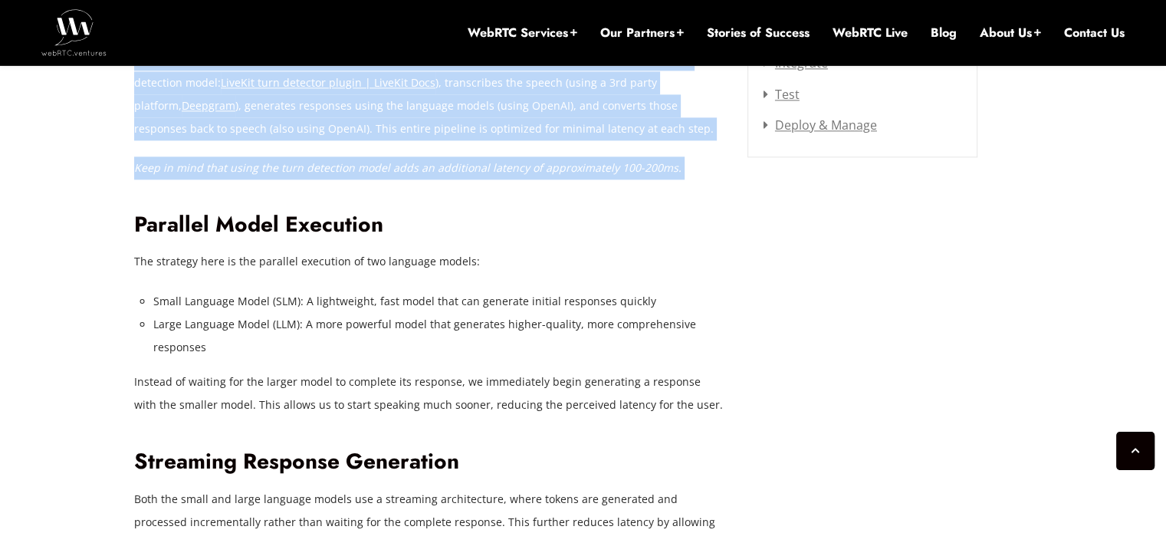
scroll to position [2162, 0]
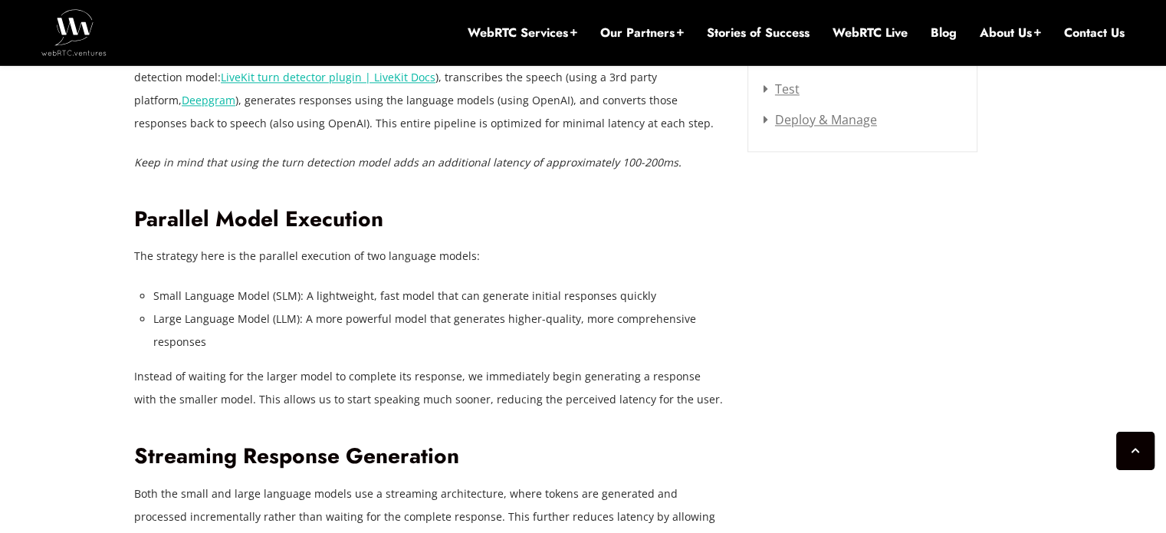
click at [163, 222] on h2 "Parallel Model Execution" at bounding box center [429, 219] width 591 height 27
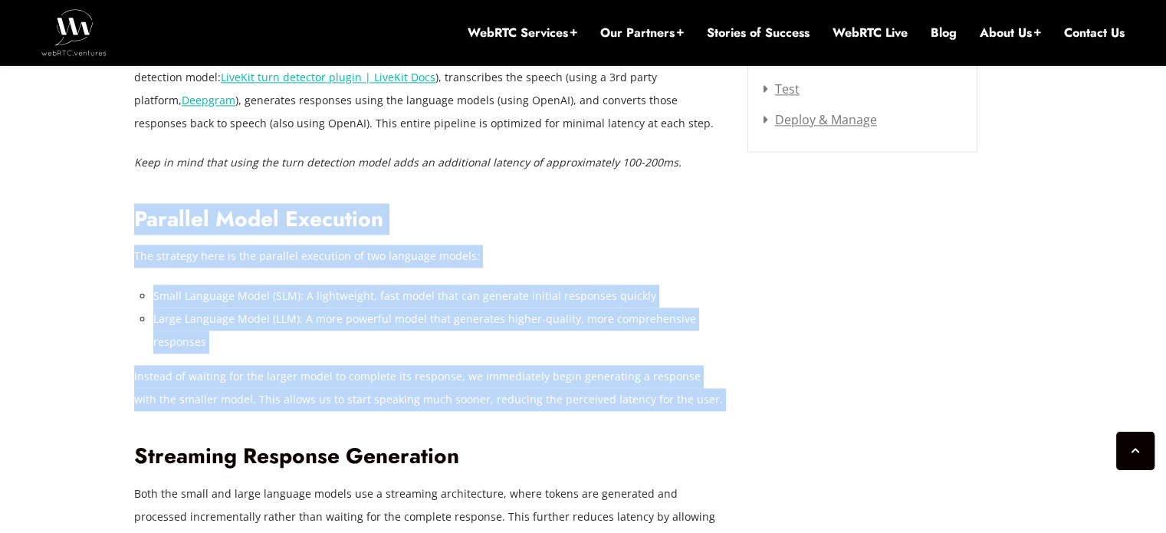
drag, startPoint x: 163, startPoint y: 222, endPoint x: 739, endPoint y: 391, distance: 600.4
copy div "Parallel Model Execution The strategy here is the parallel execution of two lan…"
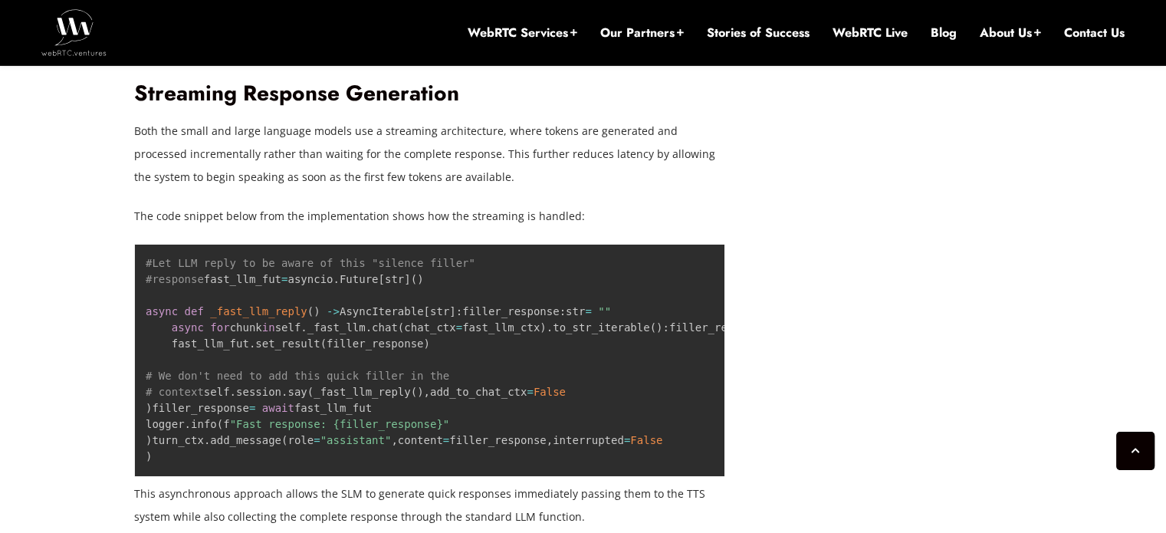
scroll to position [2530, 0]
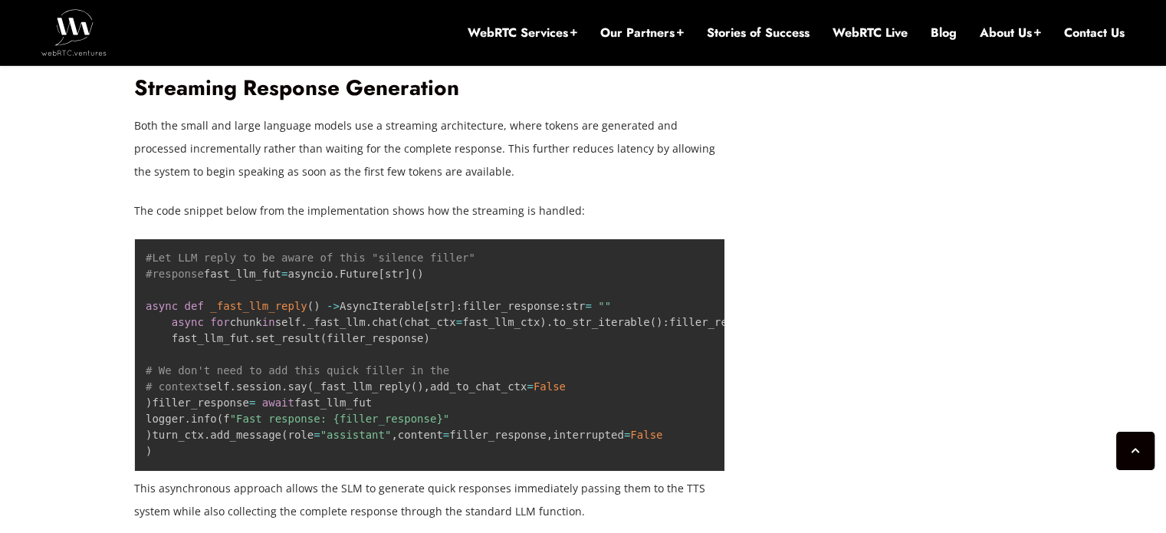
click at [160, 91] on h2 "Streaming Response Generation" at bounding box center [429, 88] width 591 height 27
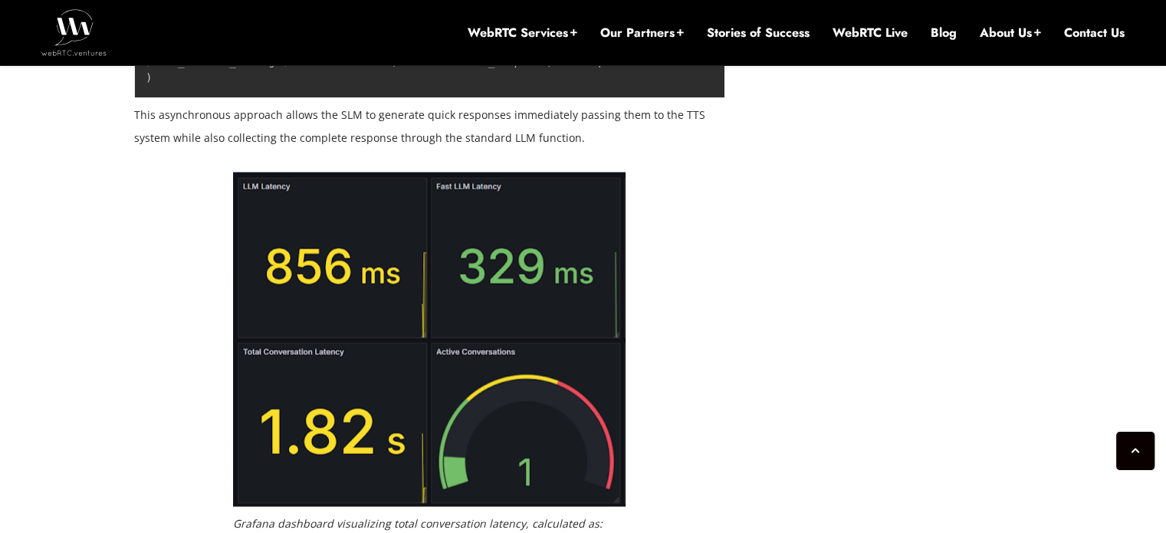
scroll to position [3052, 0]
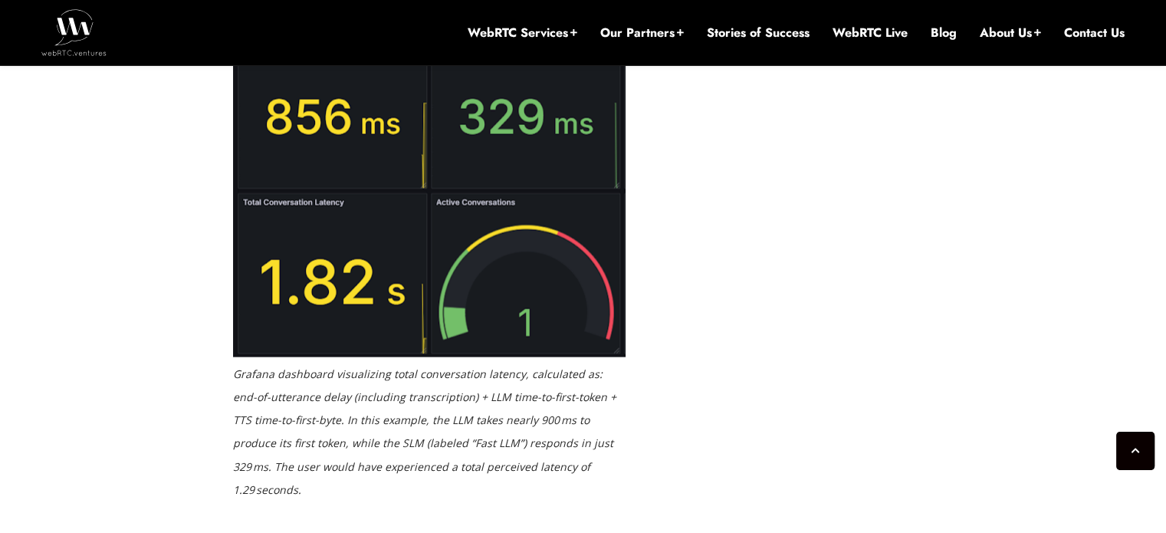
drag, startPoint x: 160, startPoint y: 91, endPoint x: 588, endPoint y: 241, distance: 454.0
click at [588, 241] on div "One of the biggest challenges in building real-time AI voice agents is the dela…" at bounding box center [429, 531] width 591 height 4962
copy div "Streaming Response Generation Both the small and large language models use a st…"
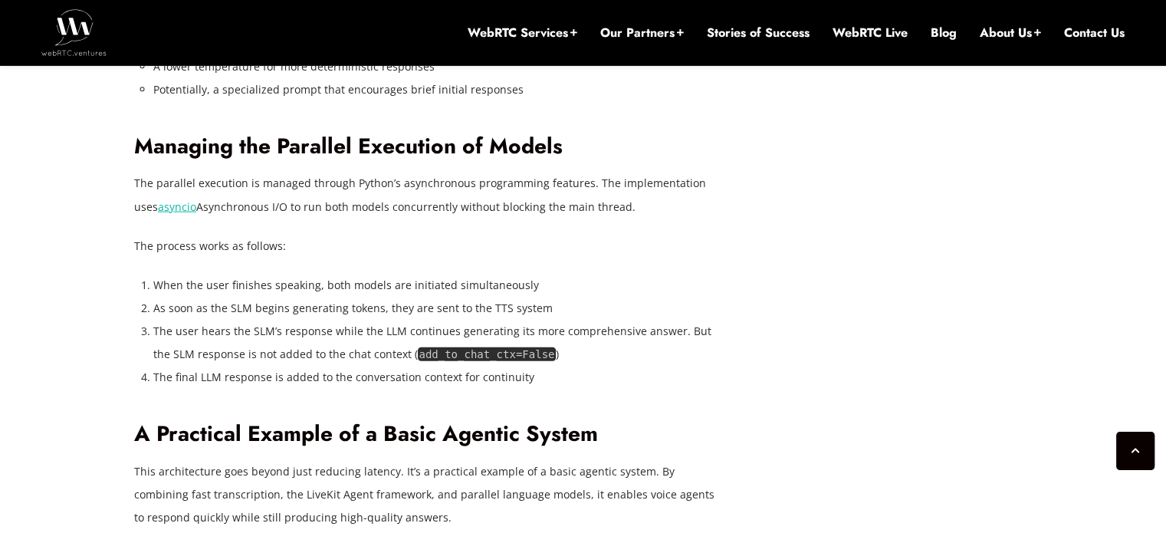
scroll to position [3776, 0]
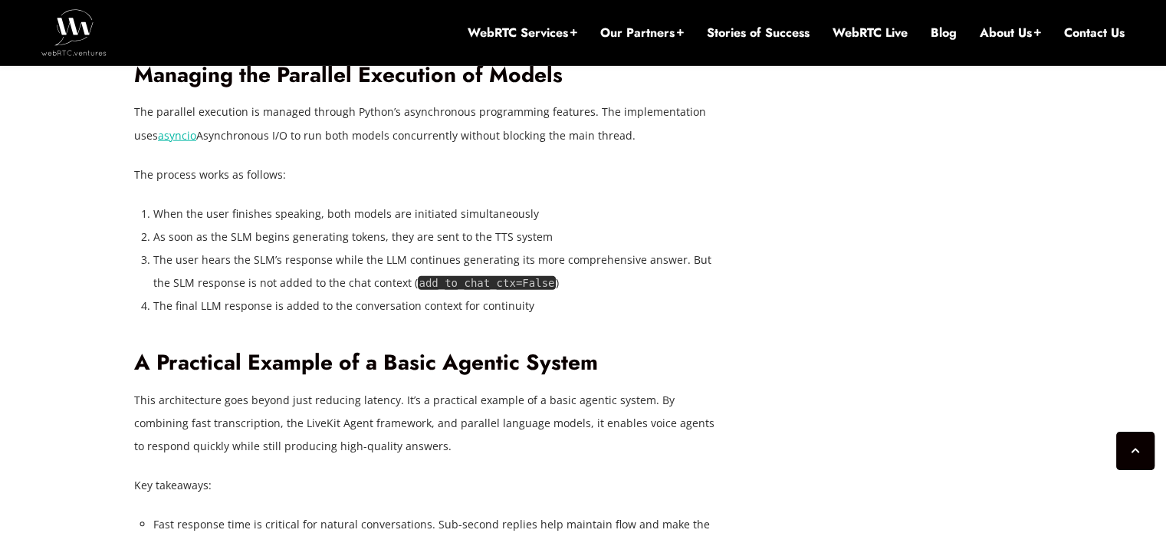
drag, startPoint x: 166, startPoint y: 211, endPoint x: 178, endPoint y: 245, distance: 36.6
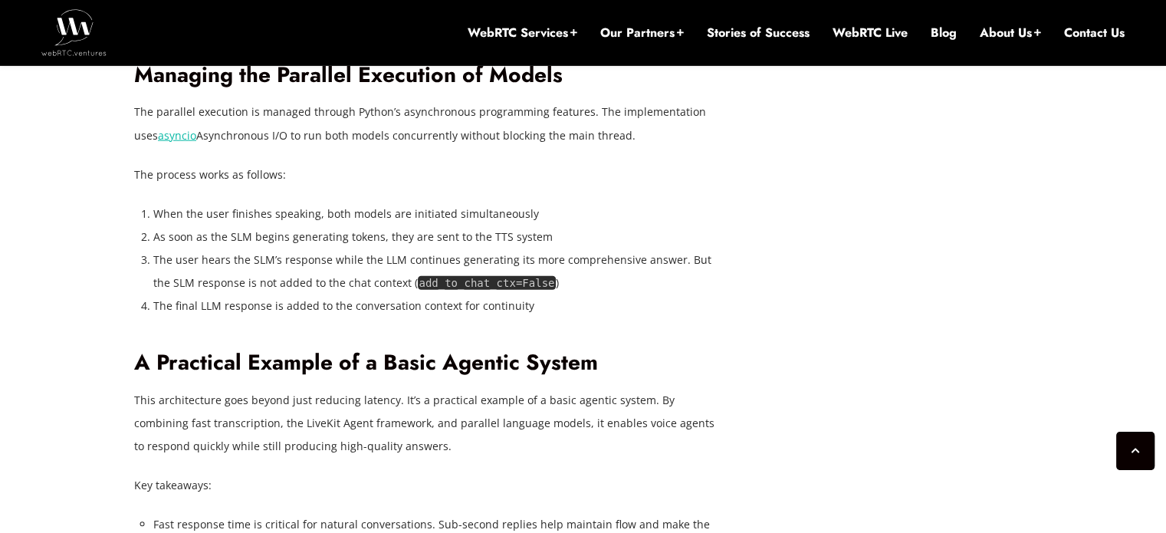
click at [178, 30] on li "Potentially, a specialized prompt that encourages brief initial responses" at bounding box center [438, 18] width 571 height 23
